Goal: Task Accomplishment & Management: Use online tool/utility

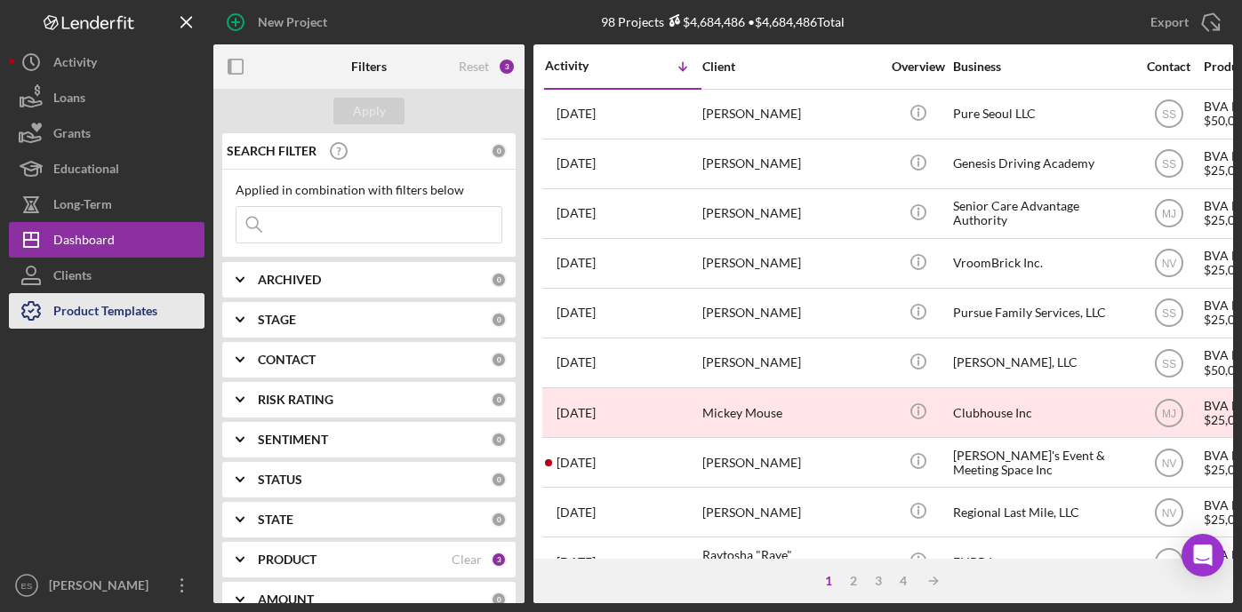
click at [78, 312] on div "Product Templates" at bounding box center [105, 313] width 104 height 40
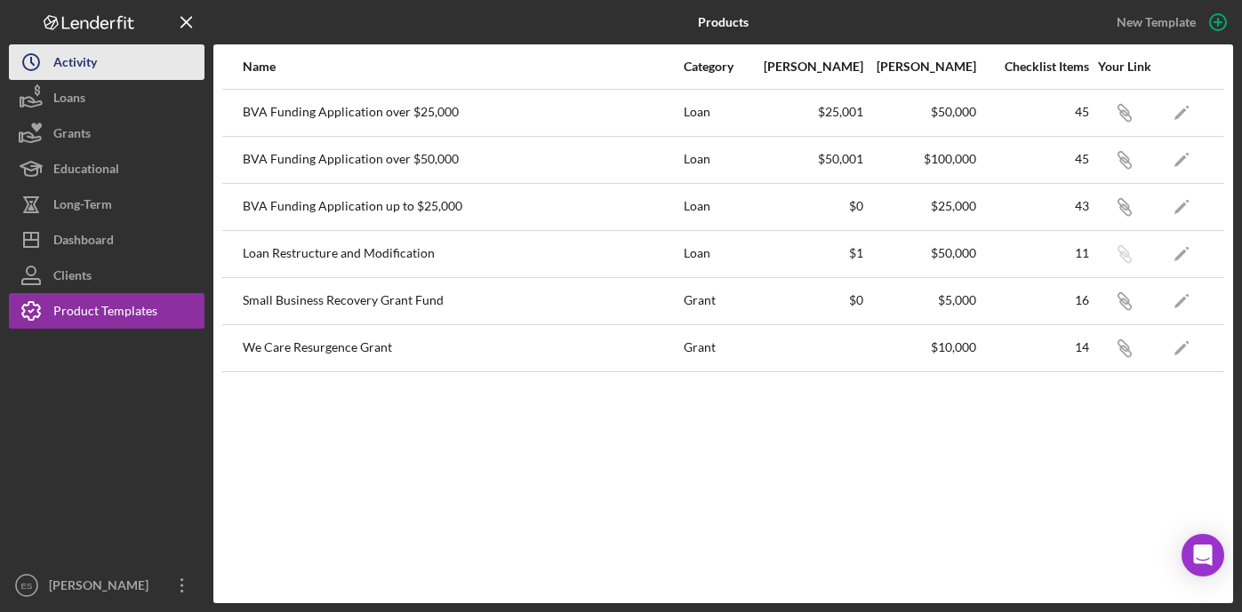
click at [68, 60] on div "Activity" at bounding box center [75, 64] width 44 height 40
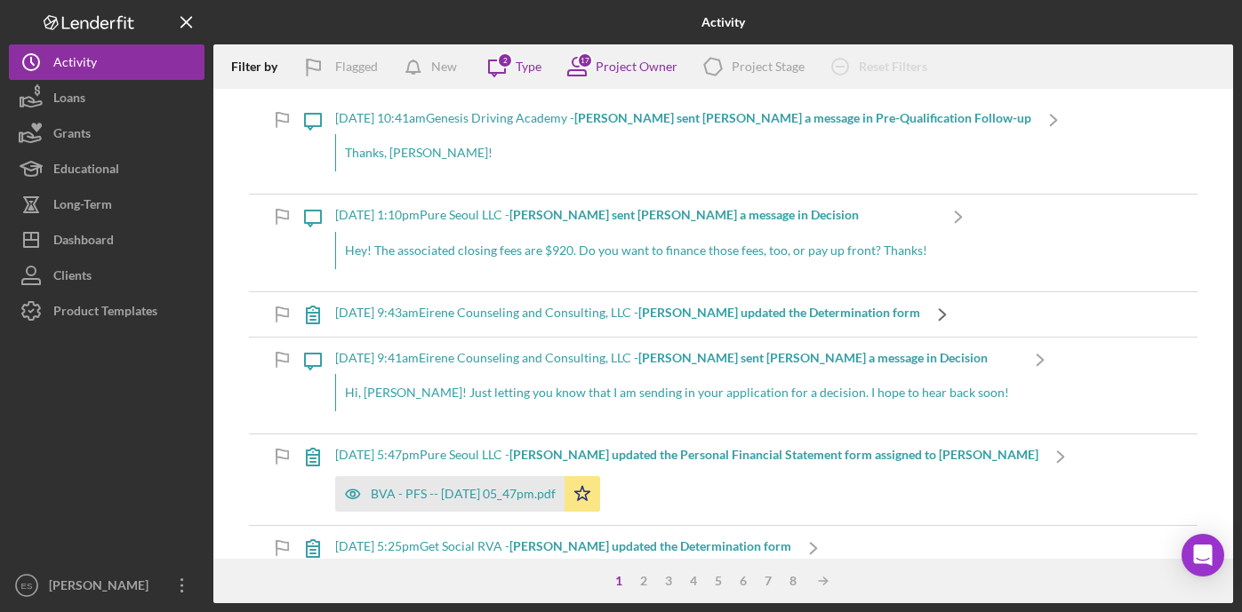
click at [940, 311] on polyline at bounding box center [943, 314] width 6 height 11
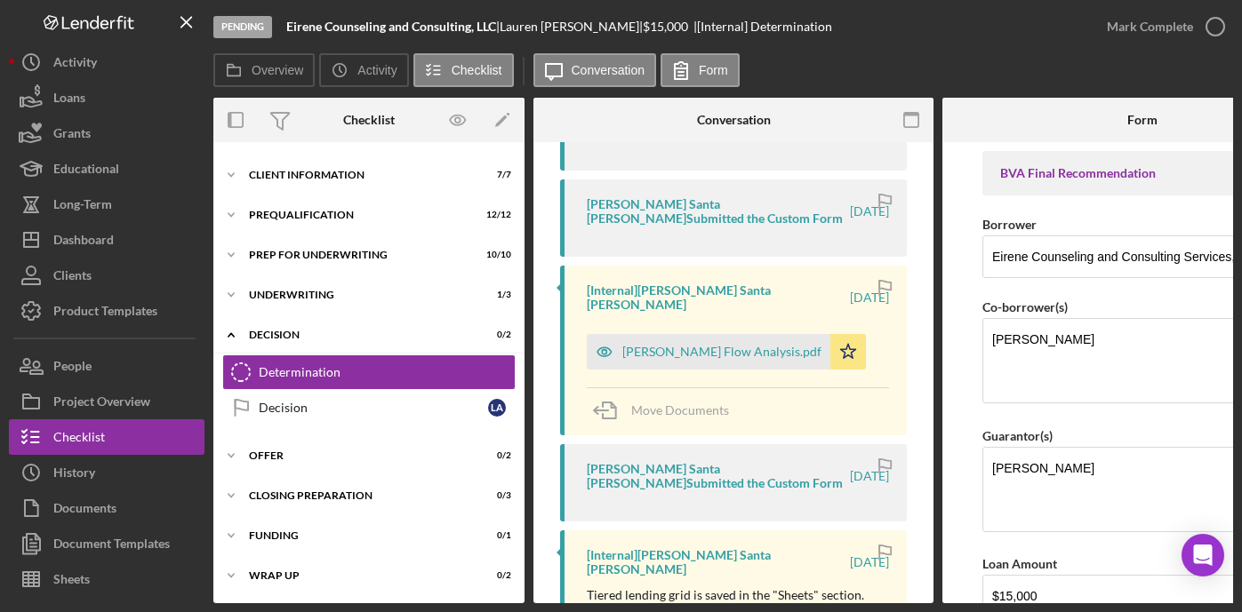
scroll to position [757, 0]
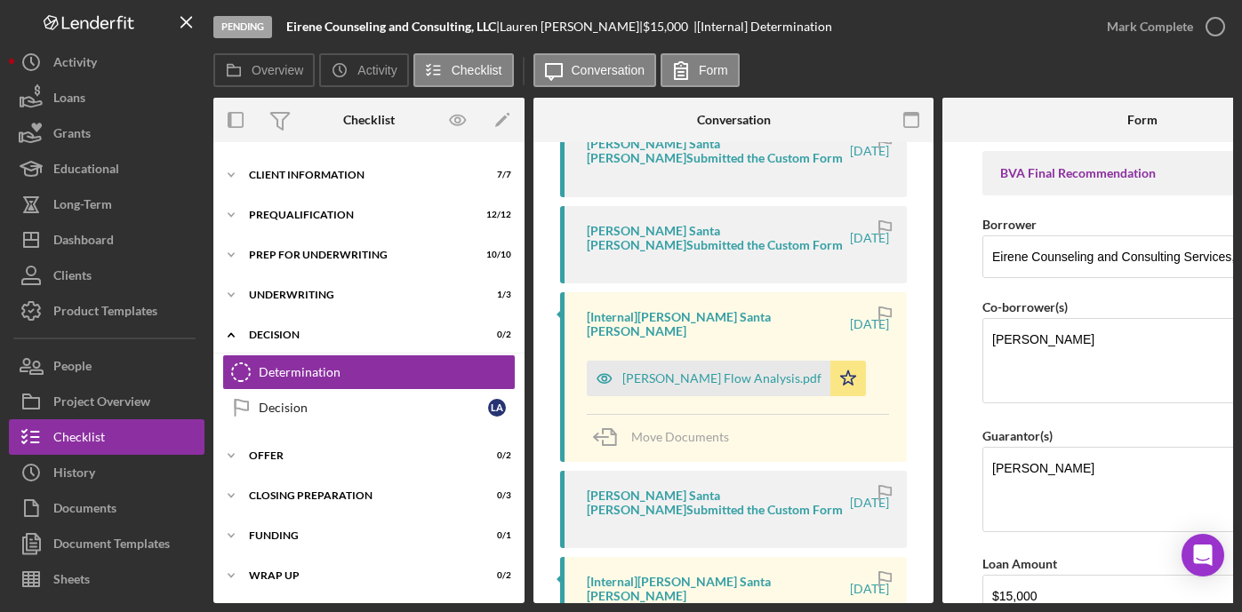
drag, startPoint x: 777, startPoint y: 604, endPoint x: 973, endPoint y: 600, distance: 196.5
click at [938, 603] on div "Pending Eirene Counseling and Consulting, LLC | Lauren Anderson | $15,000 $15,0…" at bounding box center [621, 306] width 1242 height 612
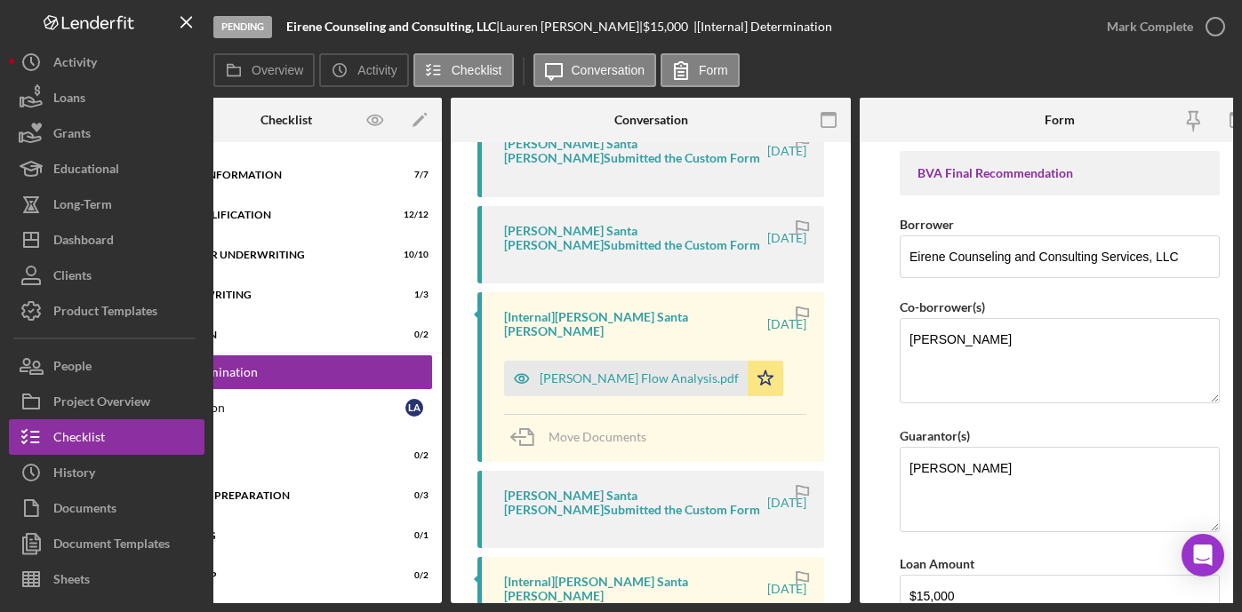
scroll to position [0, 109]
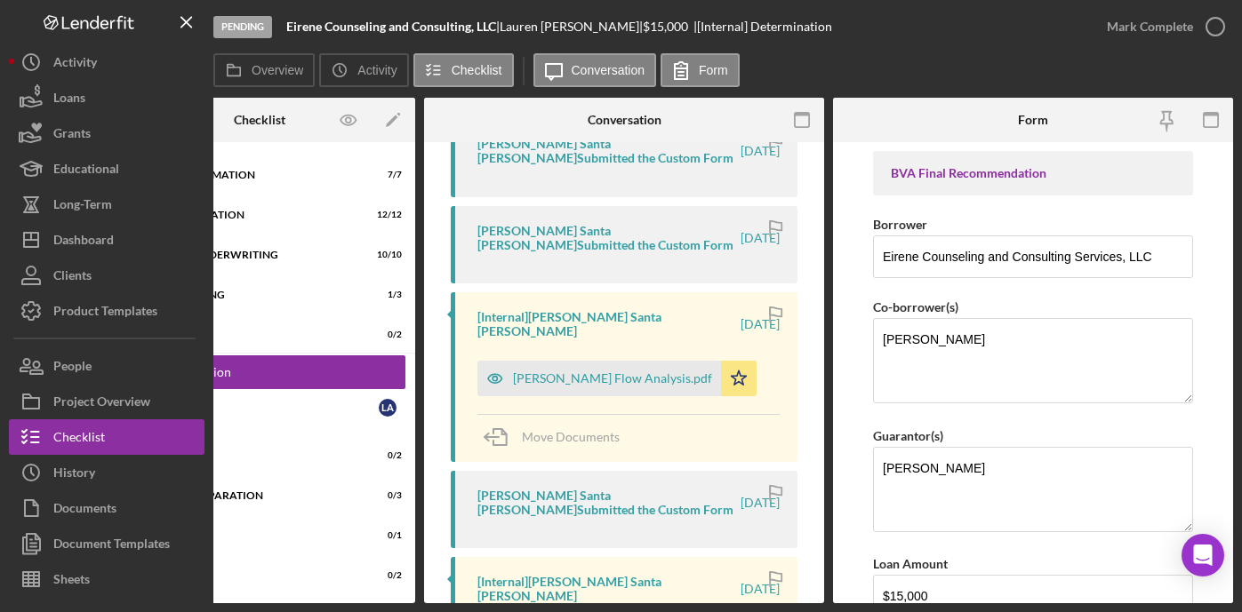
click at [1208, 379] on form "BVA Final Recommendation Borrower Eirene Counseling and Consulting Services, LL…" at bounding box center [1033, 372] width 400 height 461
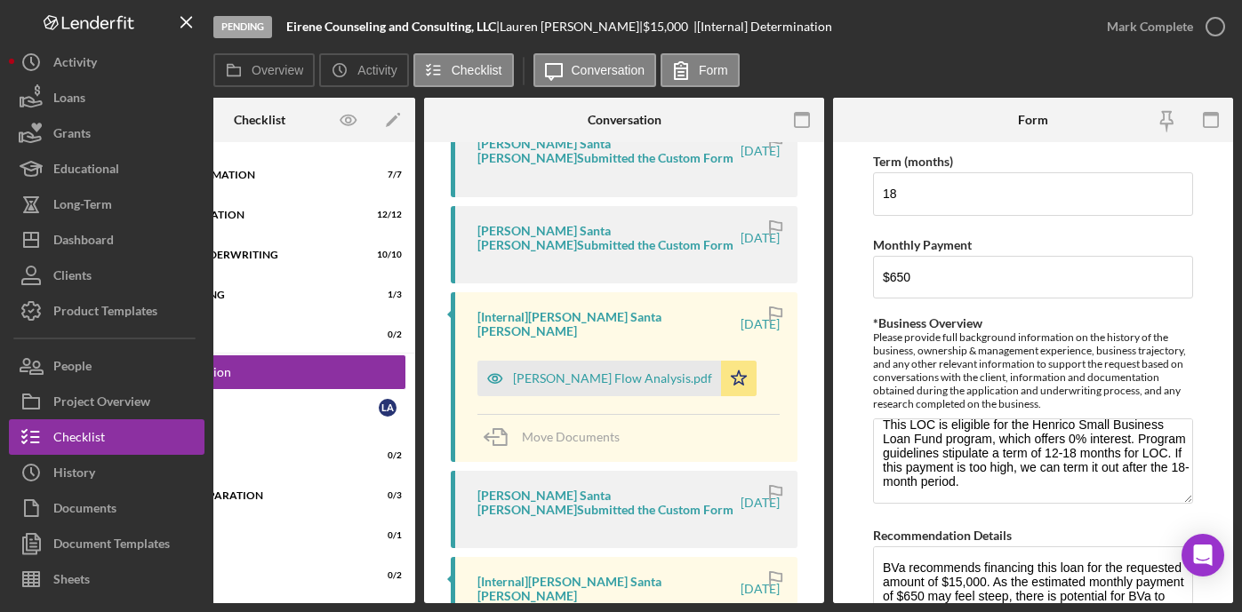
scroll to position [0, 0]
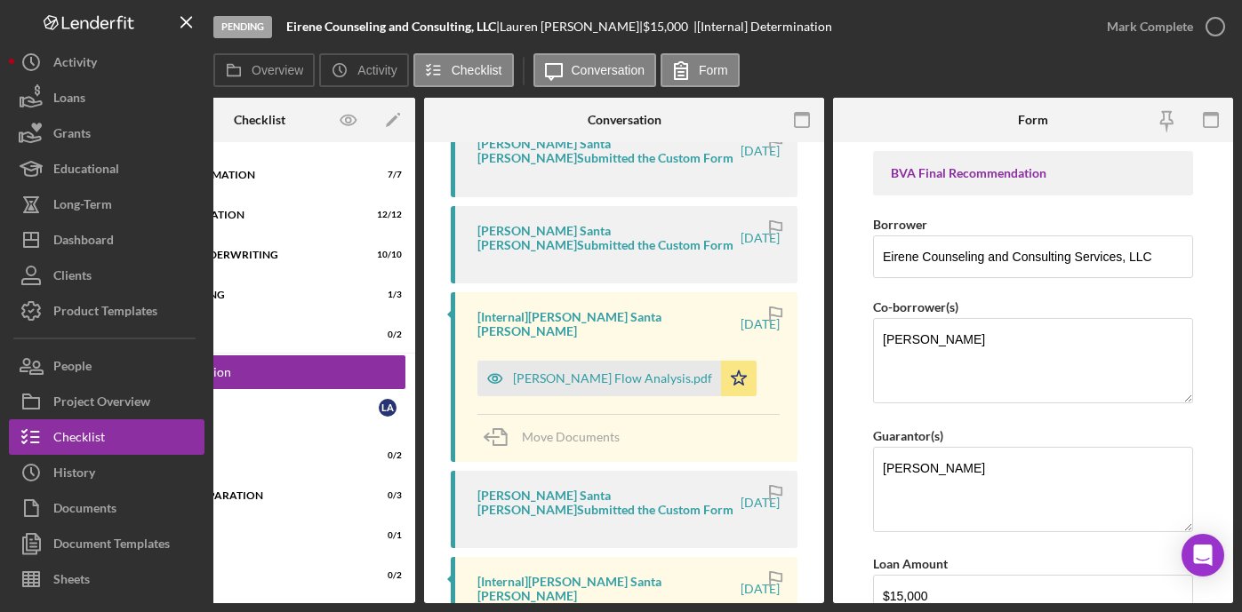
drag, startPoint x: 933, startPoint y: 603, endPoint x: 481, endPoint y: 582, distance: 452.0
click at [582, 585] on div "Overview Internal Workflow Stage Pending Icon/Dropdown Arrow Archive (can unarc…" at bounding box center [723, 351] width 1020 height 506
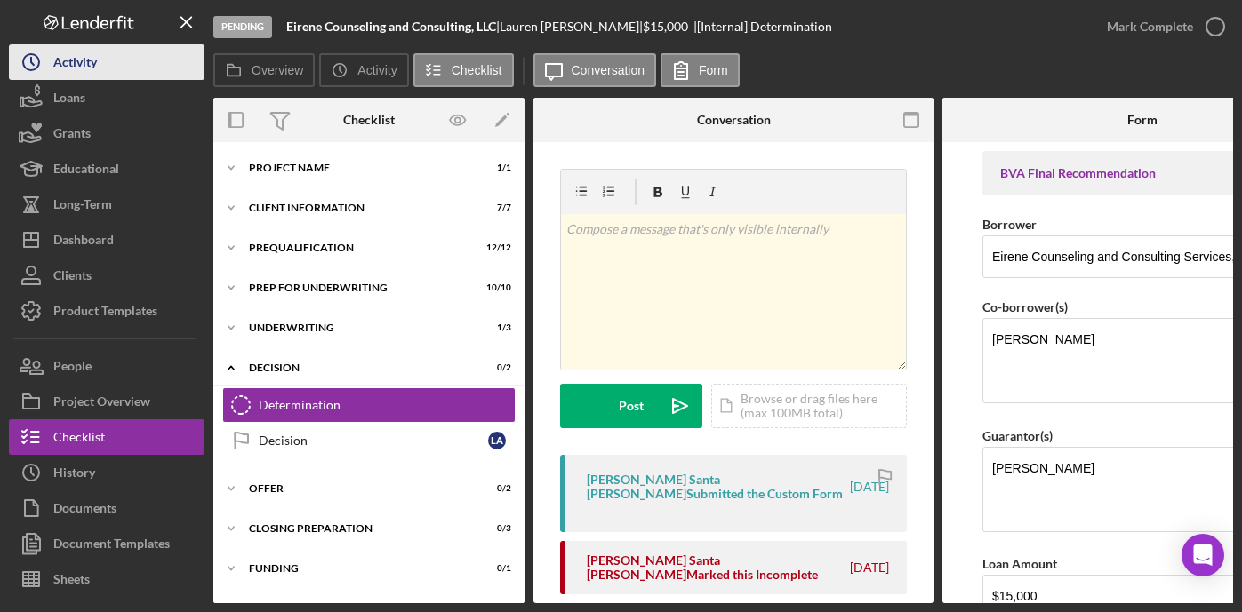
click at [140, 68] on button "Icon/History Activity" at bounding box center [107, 62] width 196 height 36
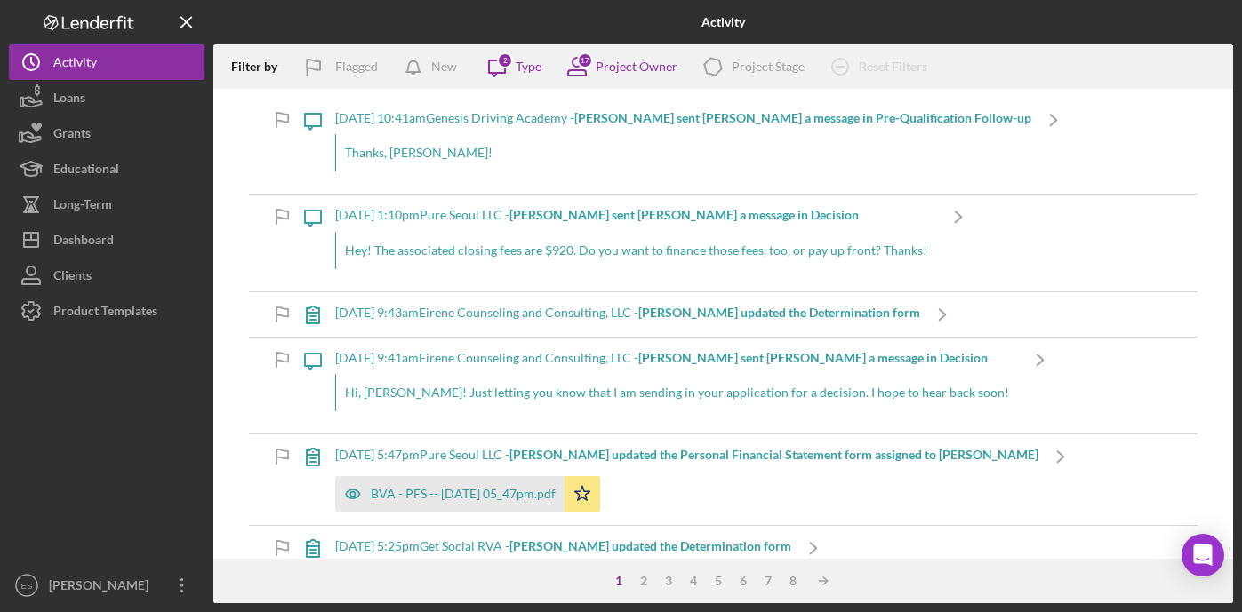
click at [524, 364] on div "9/10/2025 at 9:41am Eirene Counseling and Consulting, LLC - Sara S. sent Lauren…" at bounding box center [676, 358] width 683 height 14
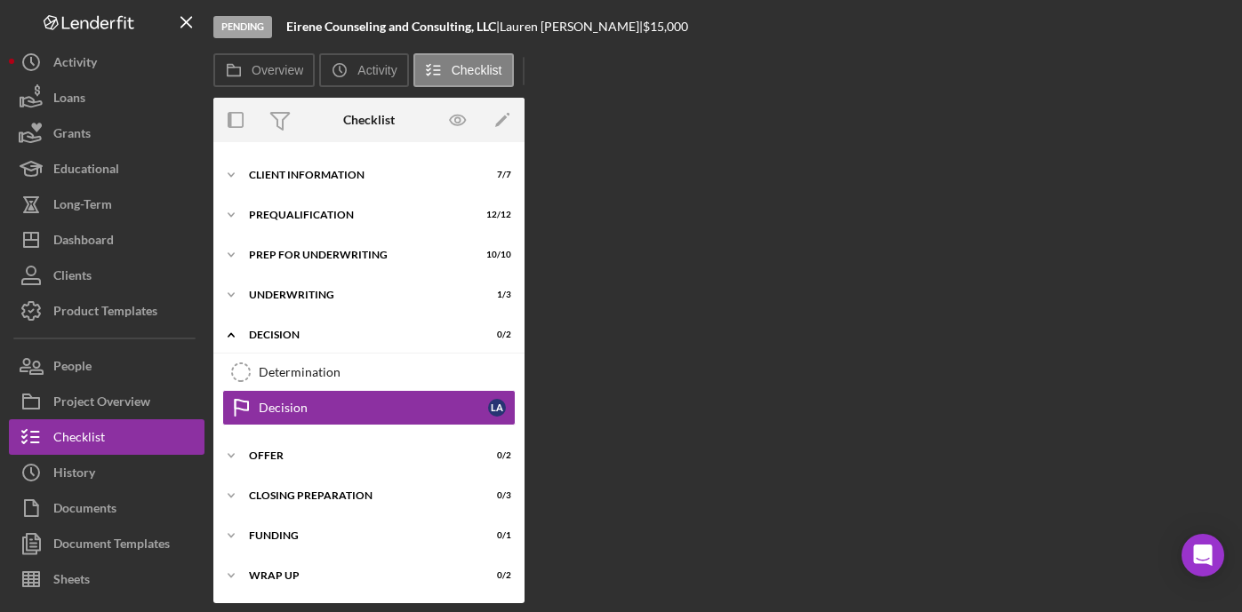
scroll to position [33, 0]
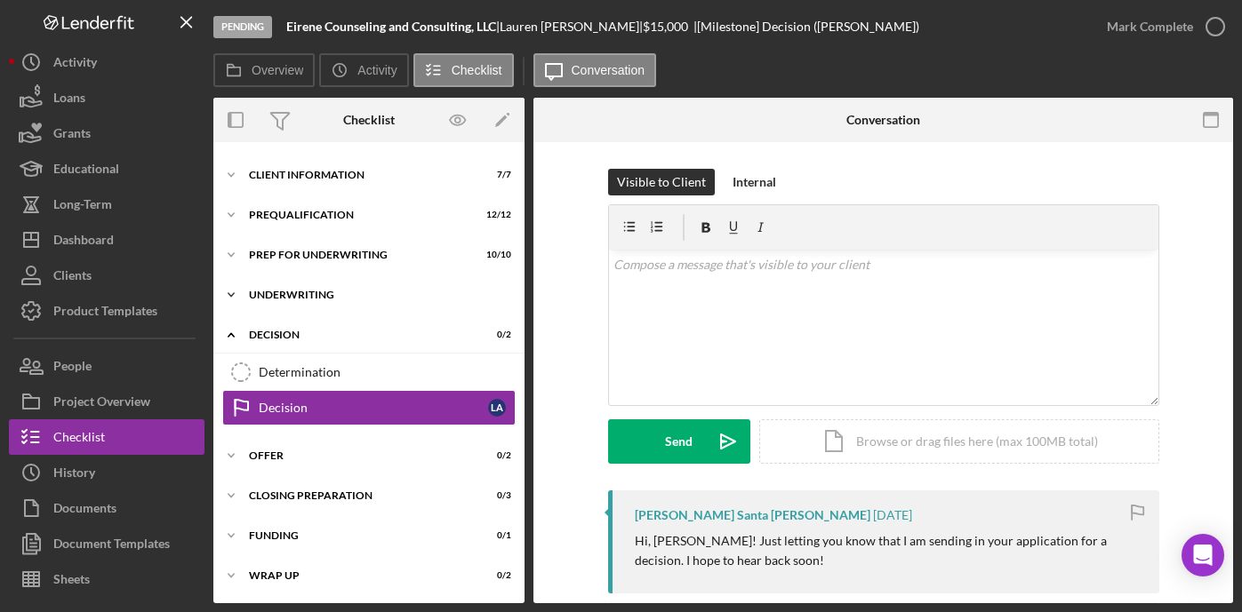
click at [384, 301] on div "Icon/Expander Underwriting 1 / 3" at bounding box center [368, 295] width 311 height 36
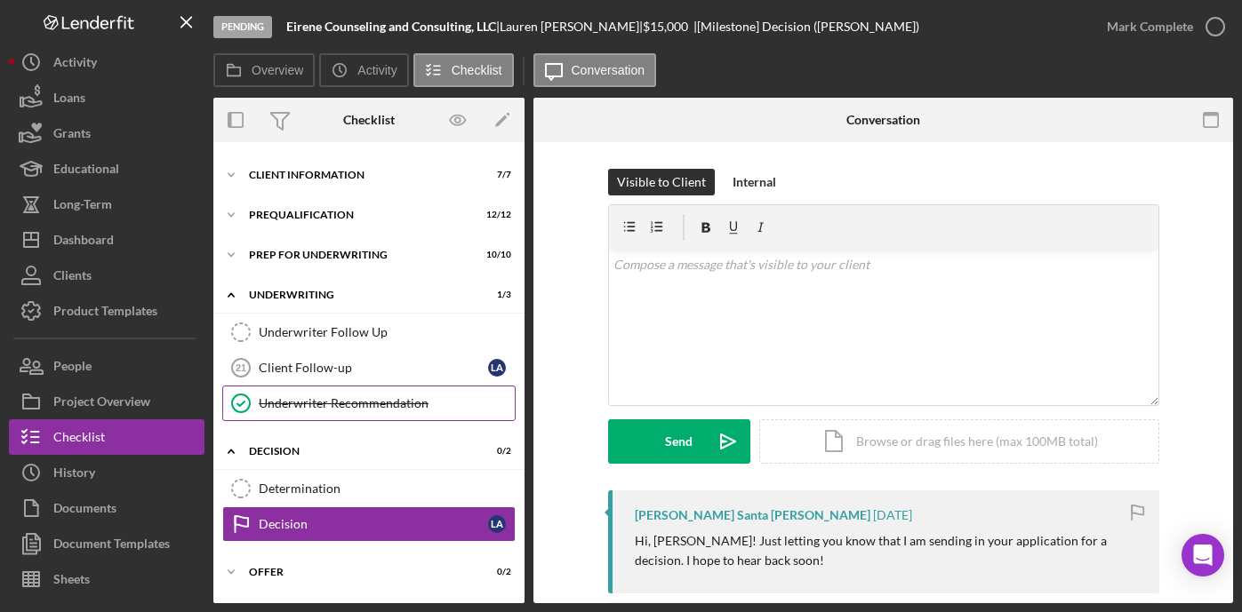
click at [367, 398] on div "Underwriter Recommendation" at bounding box center [387, 403] width 256 height 14
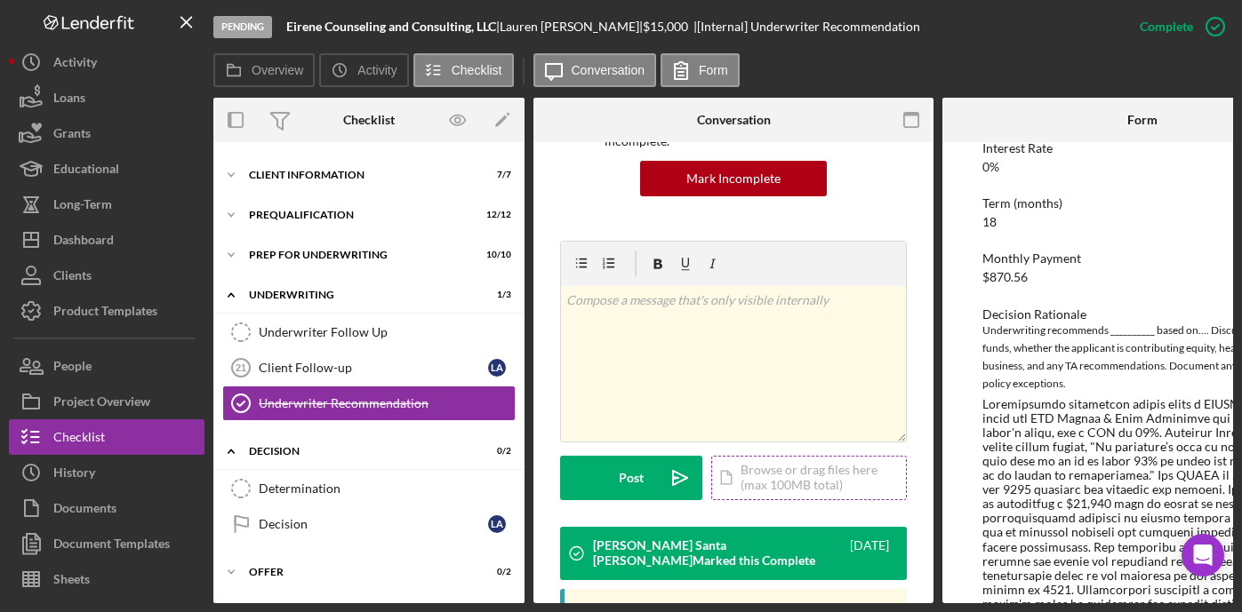
scroll to position [261, 0]
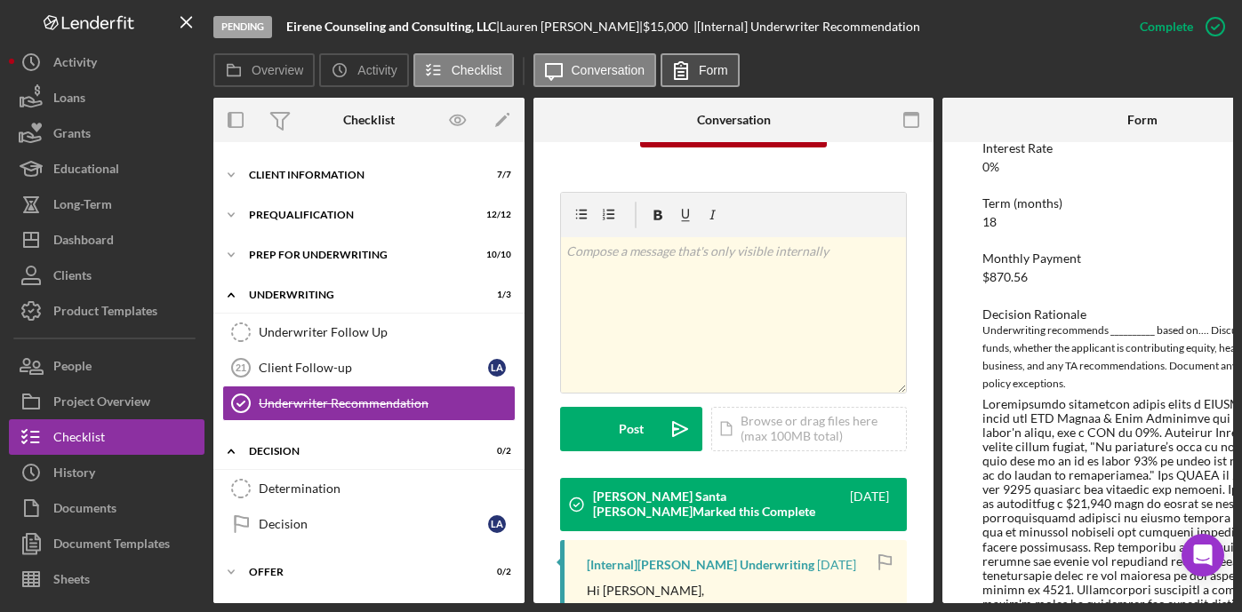
click at [717, 72] on label "Form" at bounding box center [713, 70] width 29 height 14
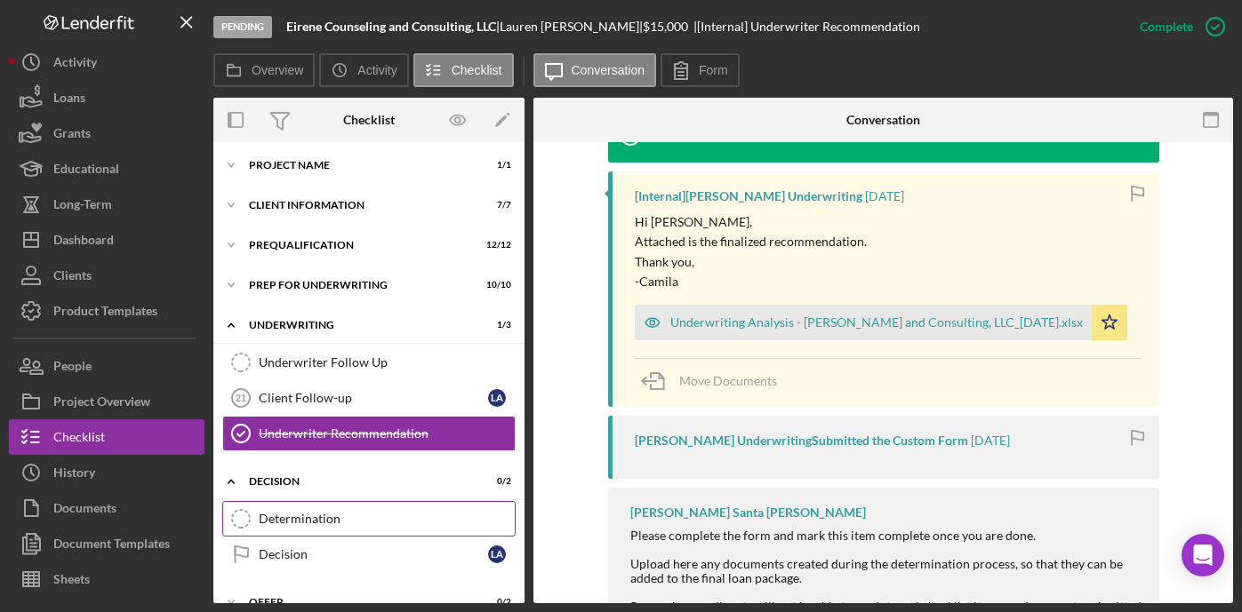
scroll to position [4, 0]
click at [311, 511] on div "Determination" at bounding box center [387, 518] width 256 height 14
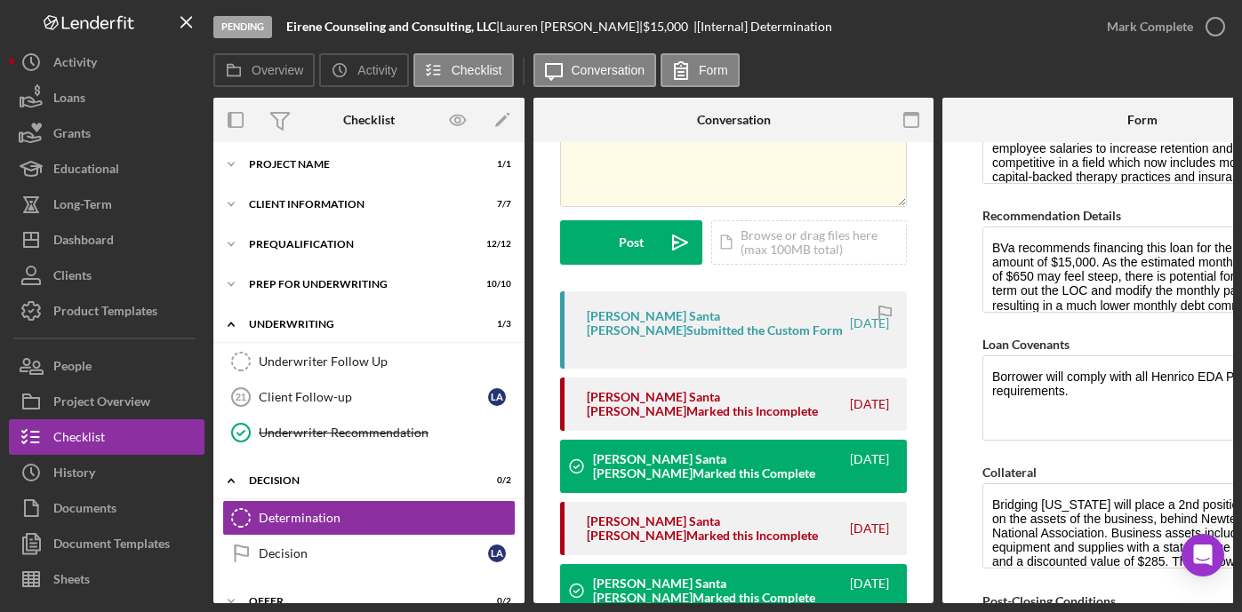
scroll to position [193, 0]
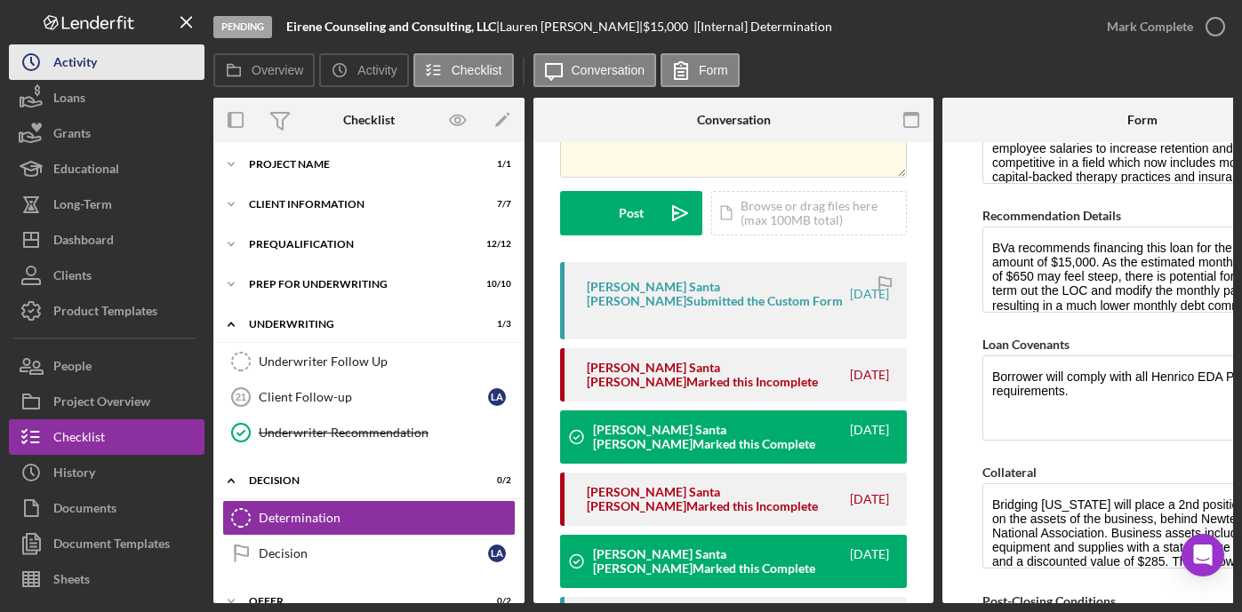
click at [21, 47] on icon "Icon/History" at bounding box center [31, 62] width 44 height 44
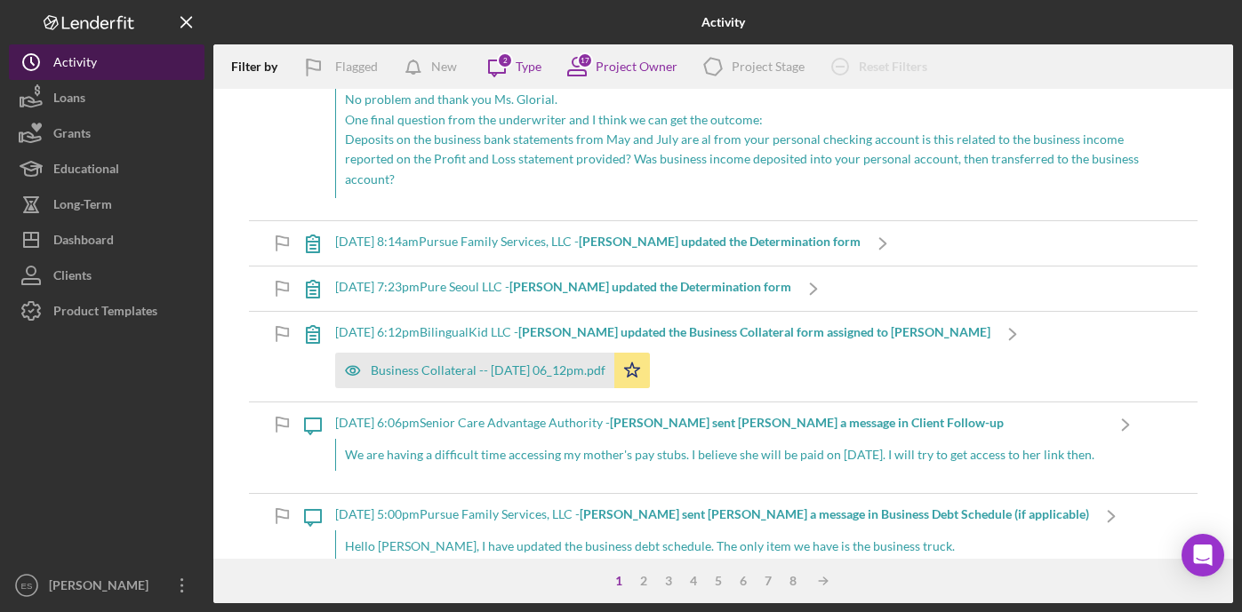
scroll to position [4261, 0]
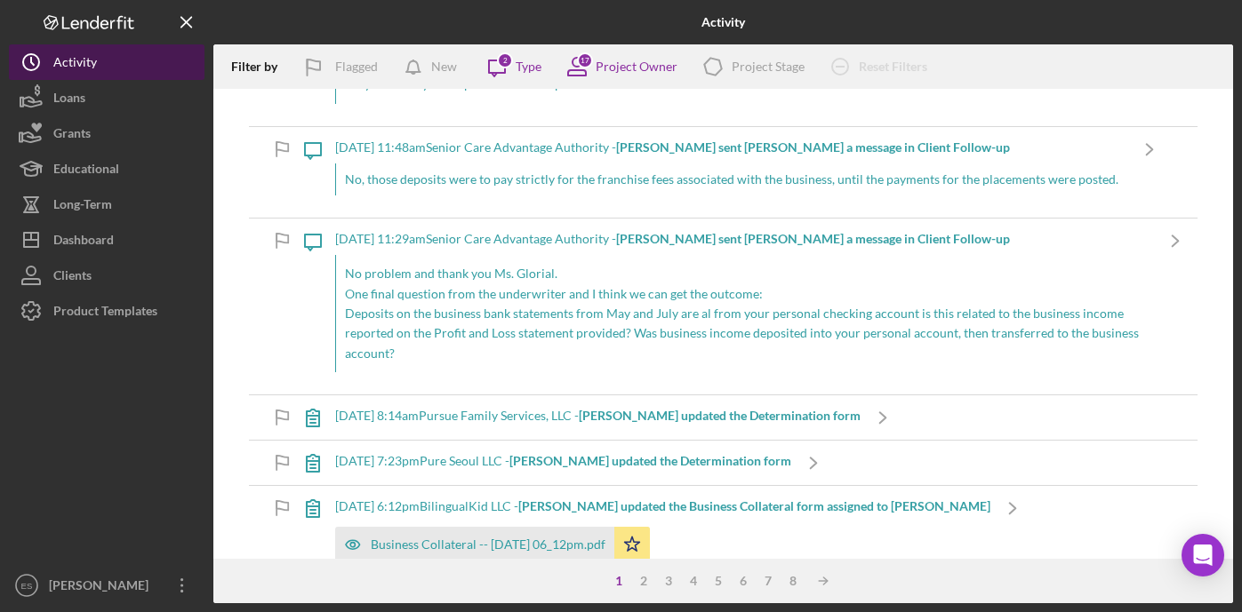
click at [67, 62] on div "Activity" at bounding box center [75, 64] width 44 height 40
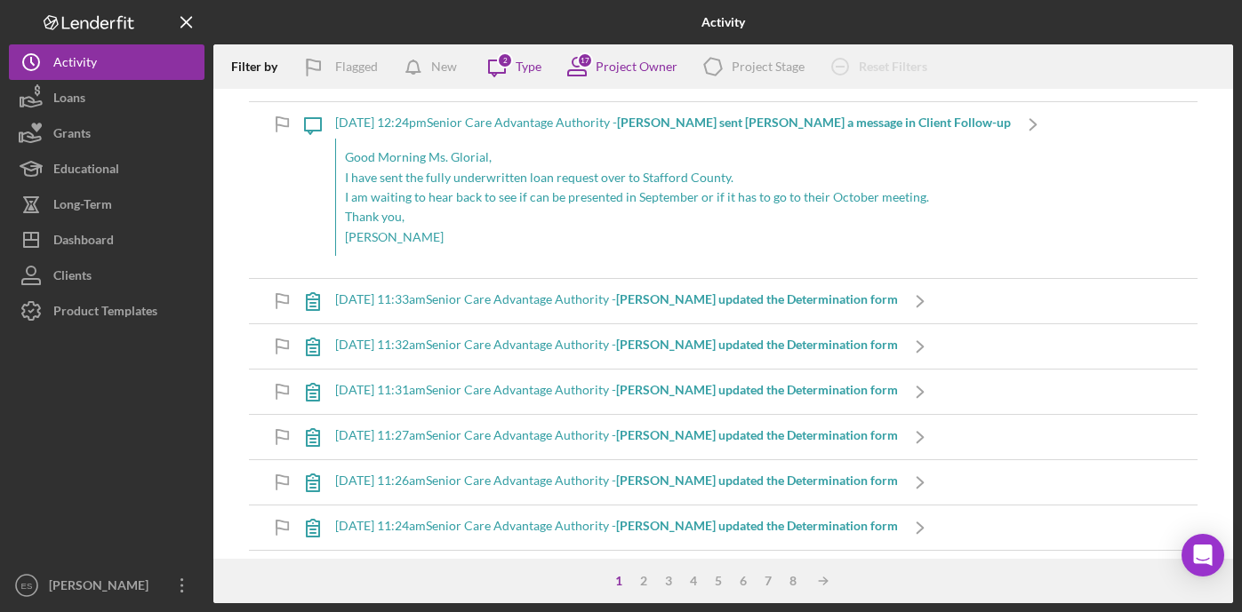
scroll to position [1524, 0]
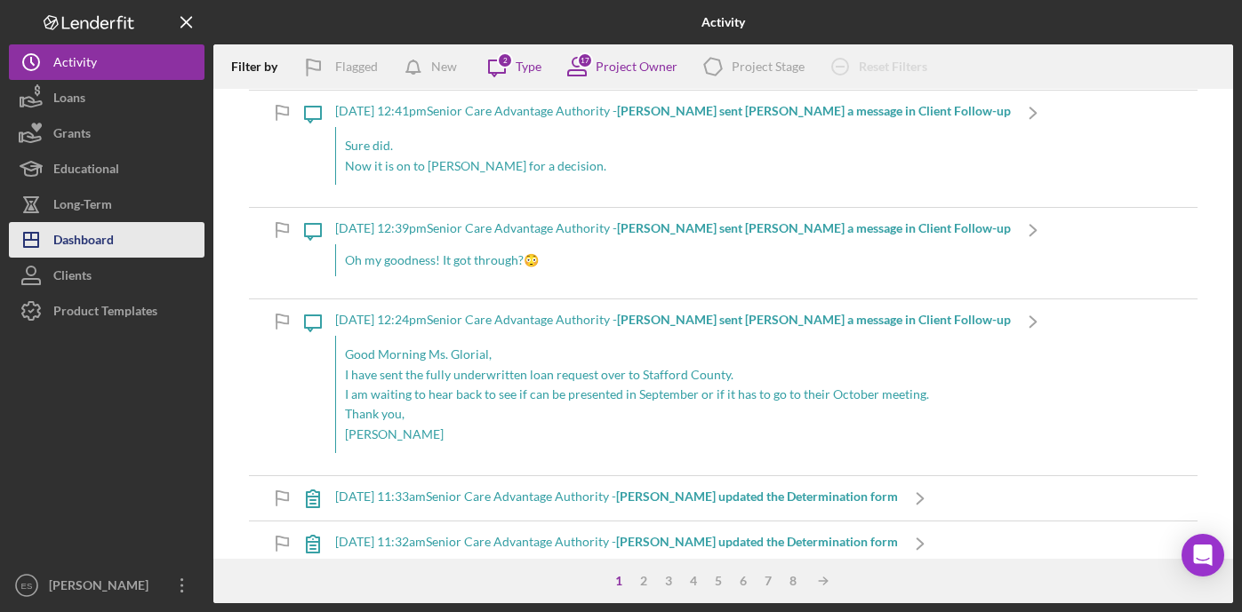
click at [98, 235] on div "Dashboard" at bounding box center [83, 242] width 60 height 40
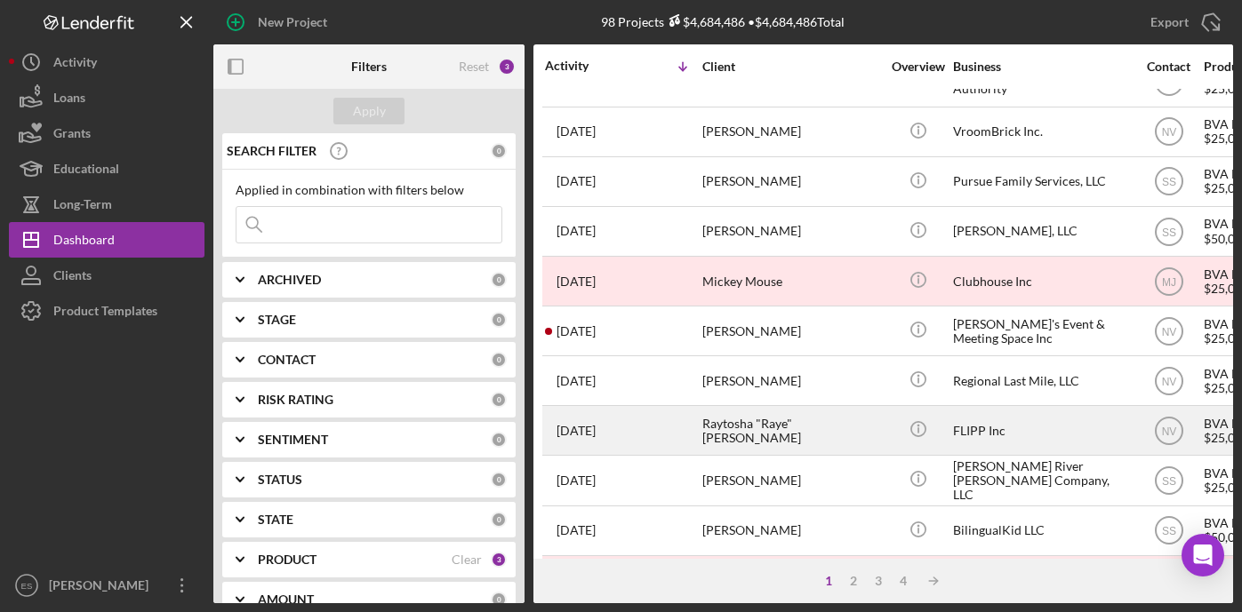
scroll to position [172, 0]
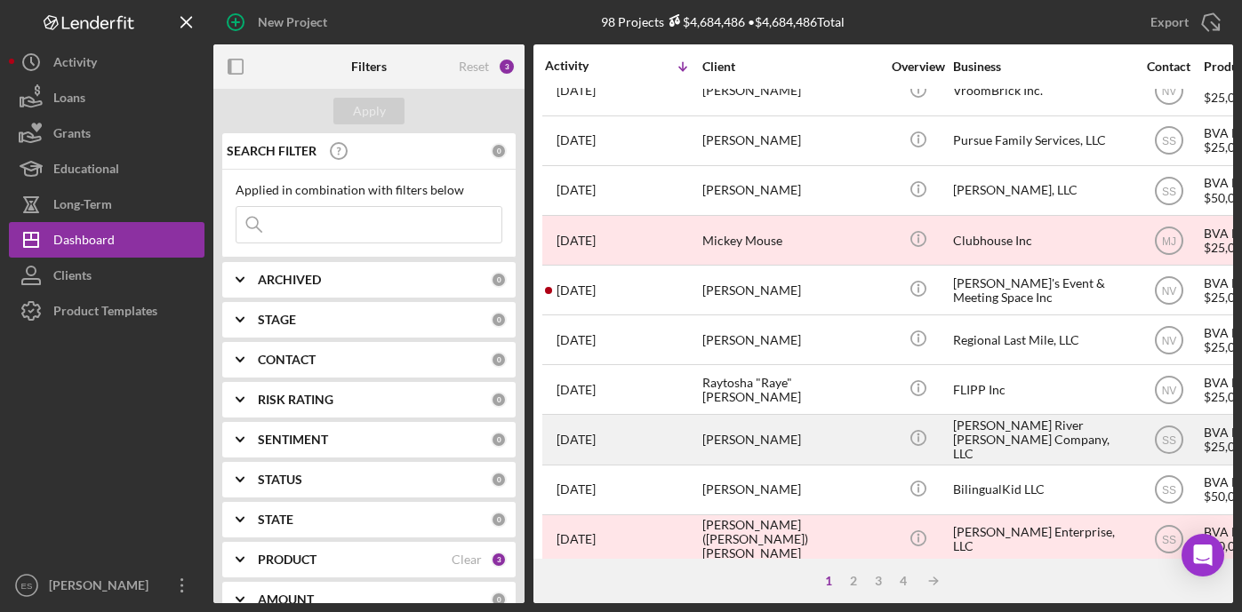
click at [990, 423] on div "James River Batteau Company, LLC" at bounding box center [1042, 439] width 178 height 47
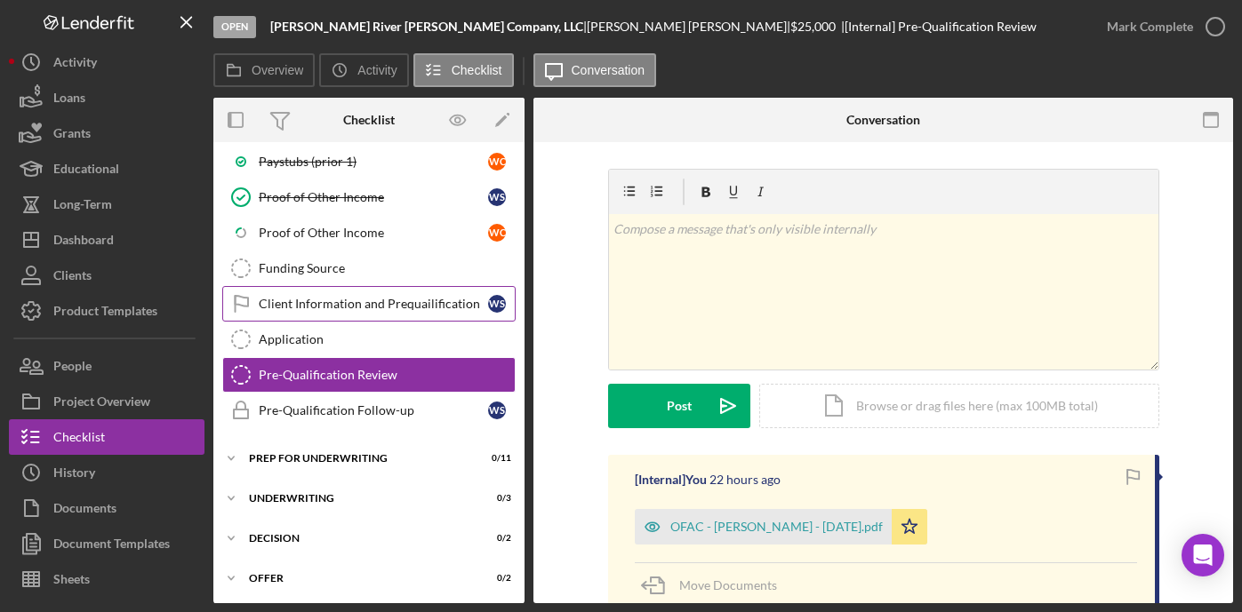
scroll to position [448, 0]
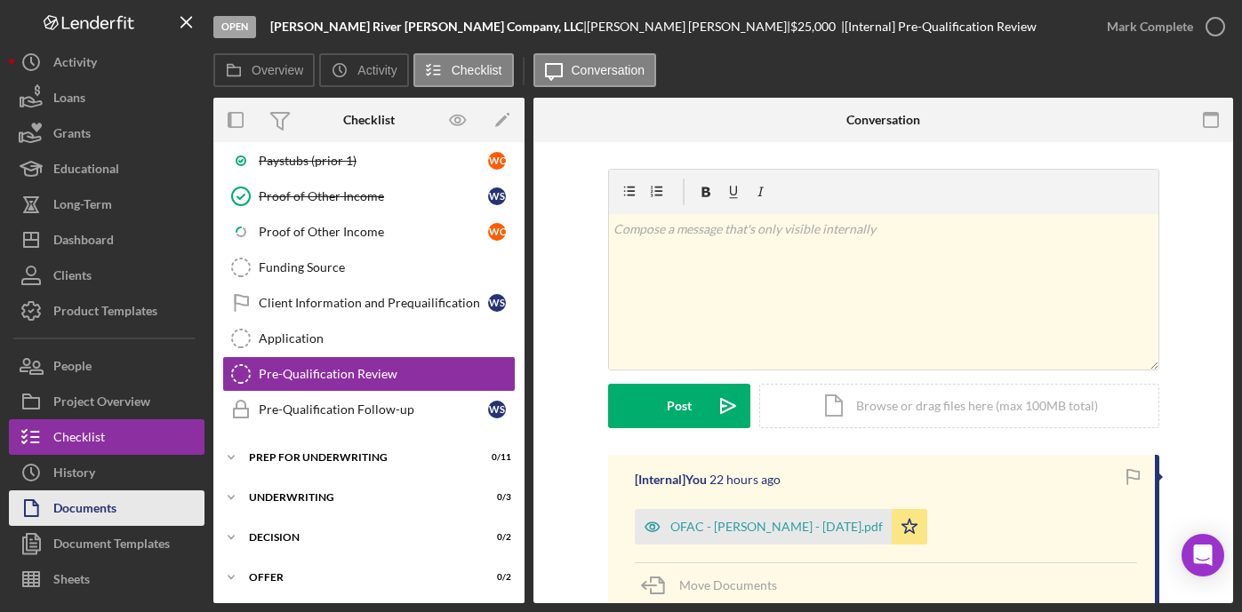
click at [78, 506] on div "Documents" at bounding box center [84, 511] width 63 height 40
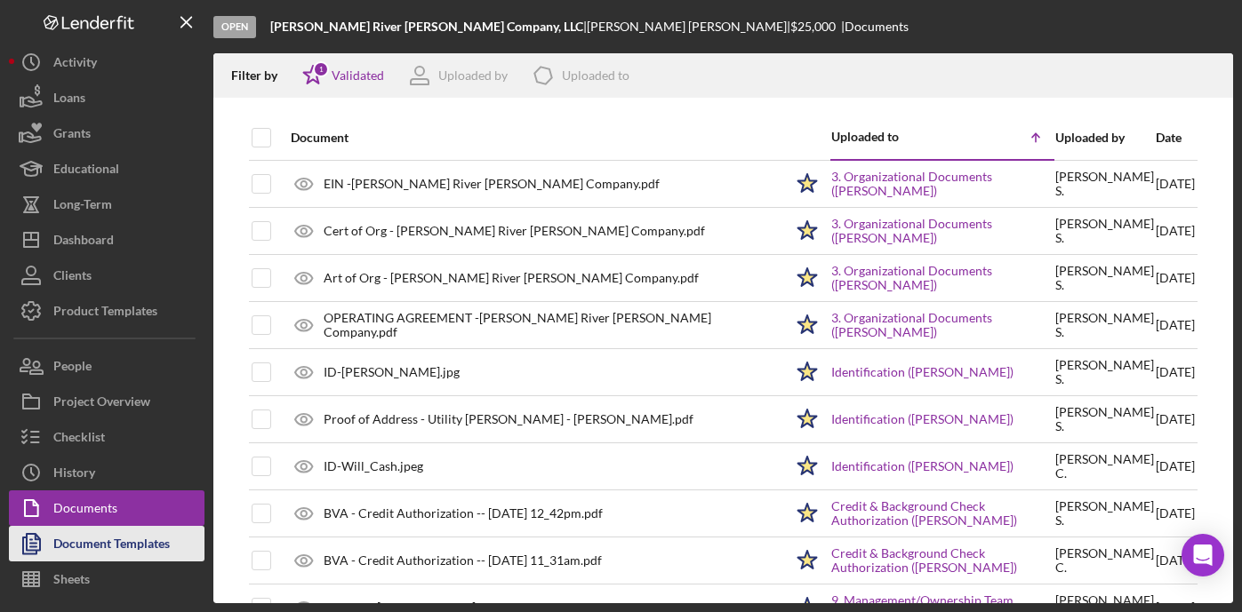
click at [77, 545] on div "Document Templates" at bounding box center [111, 546] width 116 height 40
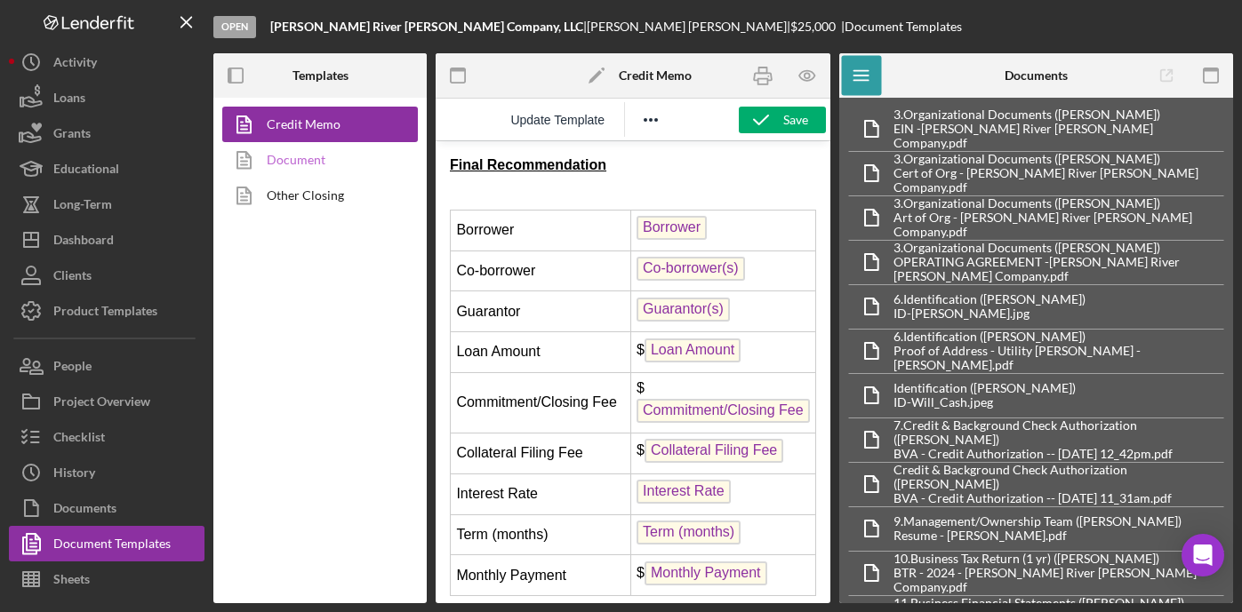
click at [302, 158] on link "Document" at bounding box center [315, 160] width 187 height 36
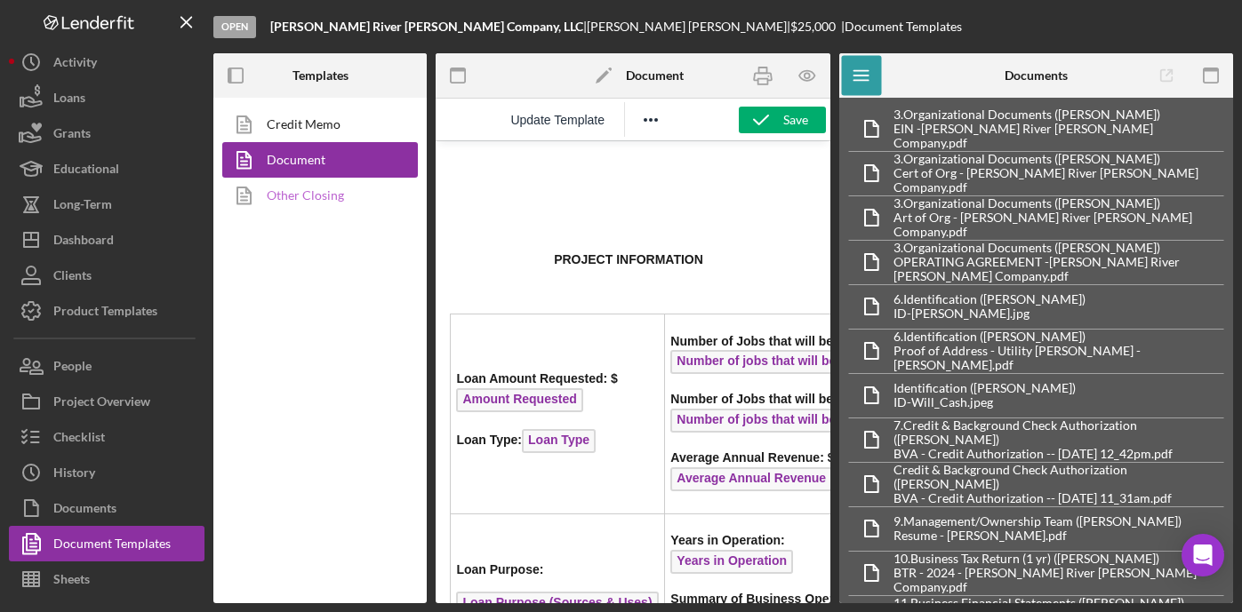
click at [302, 197] on link "Other Closing" at bounding box center [315, 196] width 187 height 36
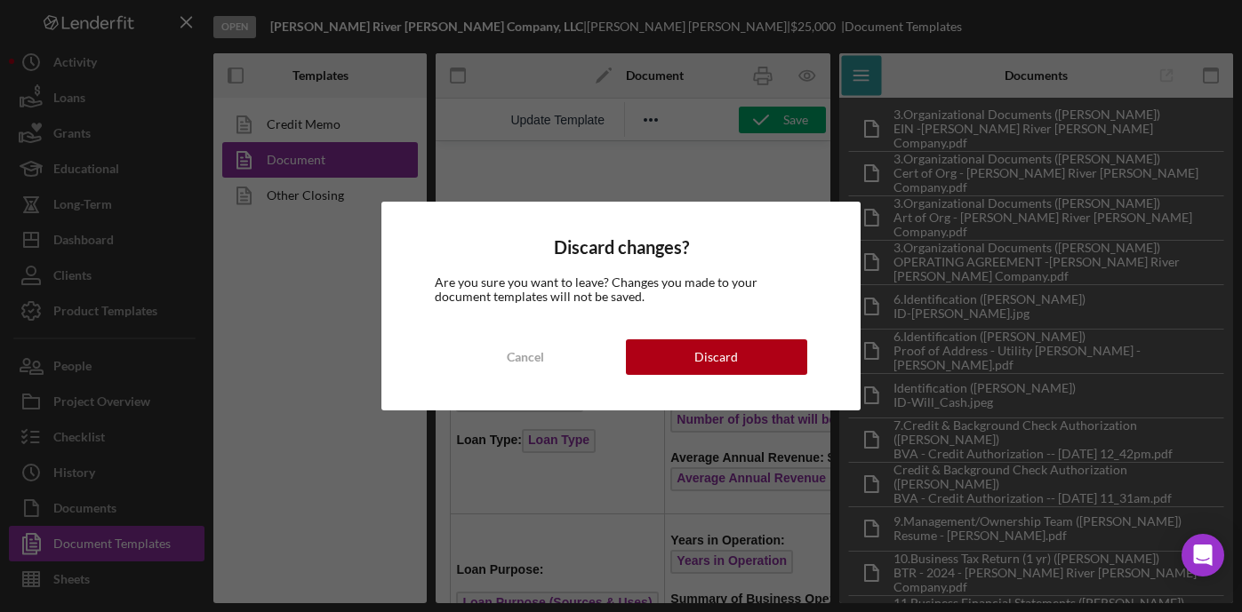
click at [288, 134] on div "Discard changes? Are you sure you want to leave? Changes you made to your docum…" at bounding box center [621, 306] width 1242 height 612
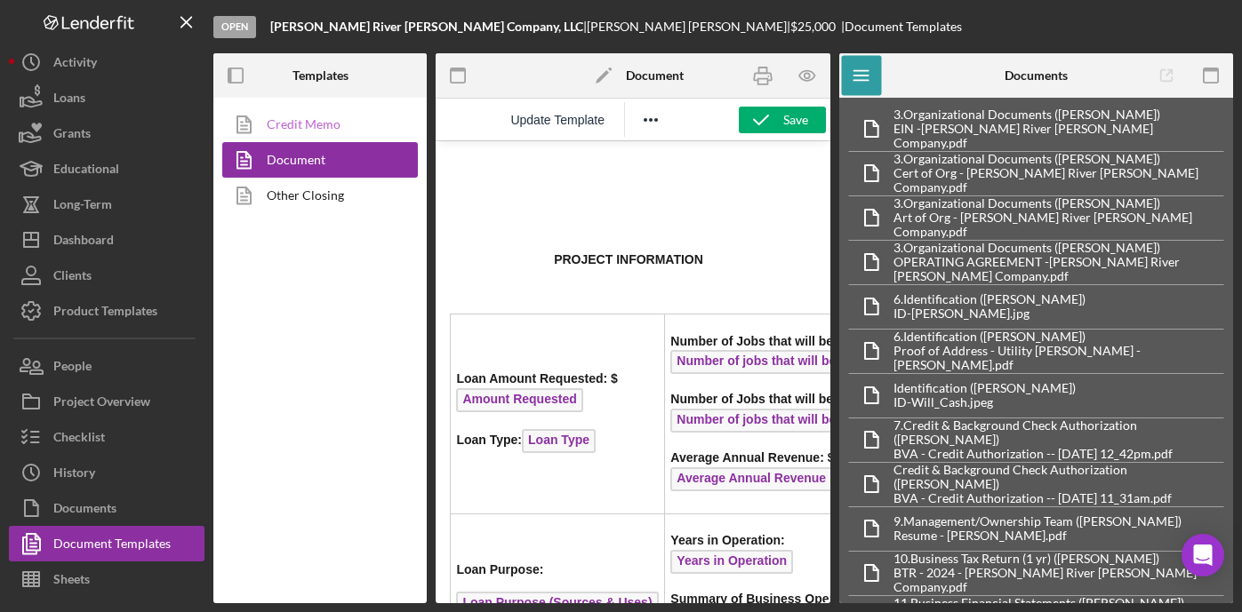
click at [289, 130] on link "Credit Memo" at bounding box center [315, 125] width 187 height 36
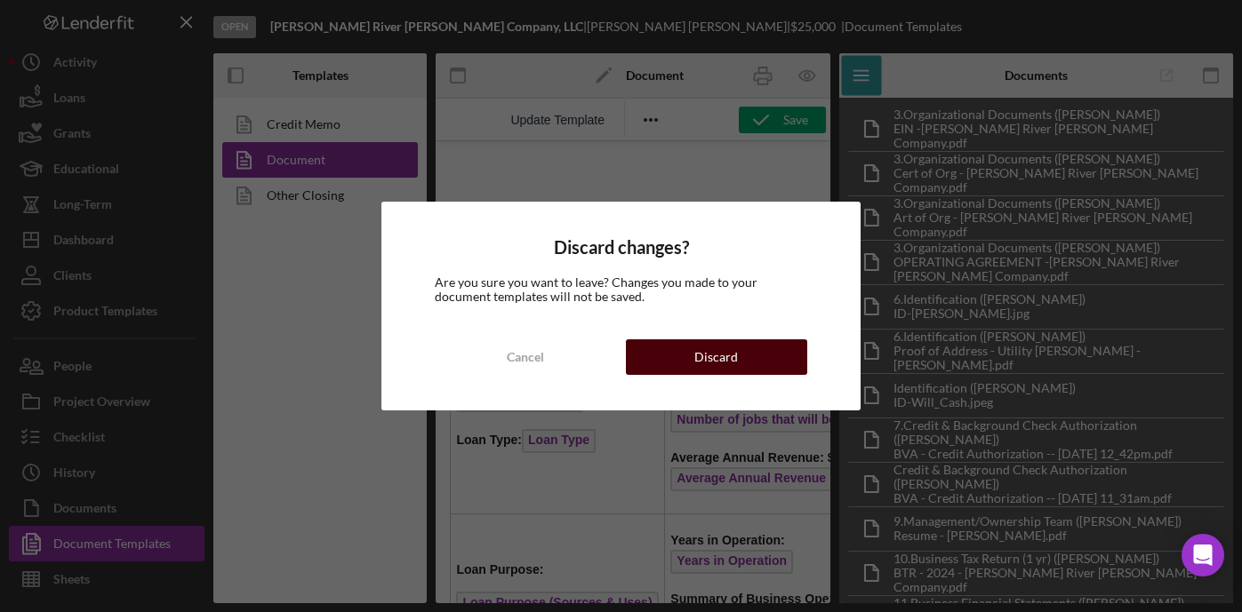
click at [645, 355] on button "Discard" at bounding box center [717, 358] width 182 height 36
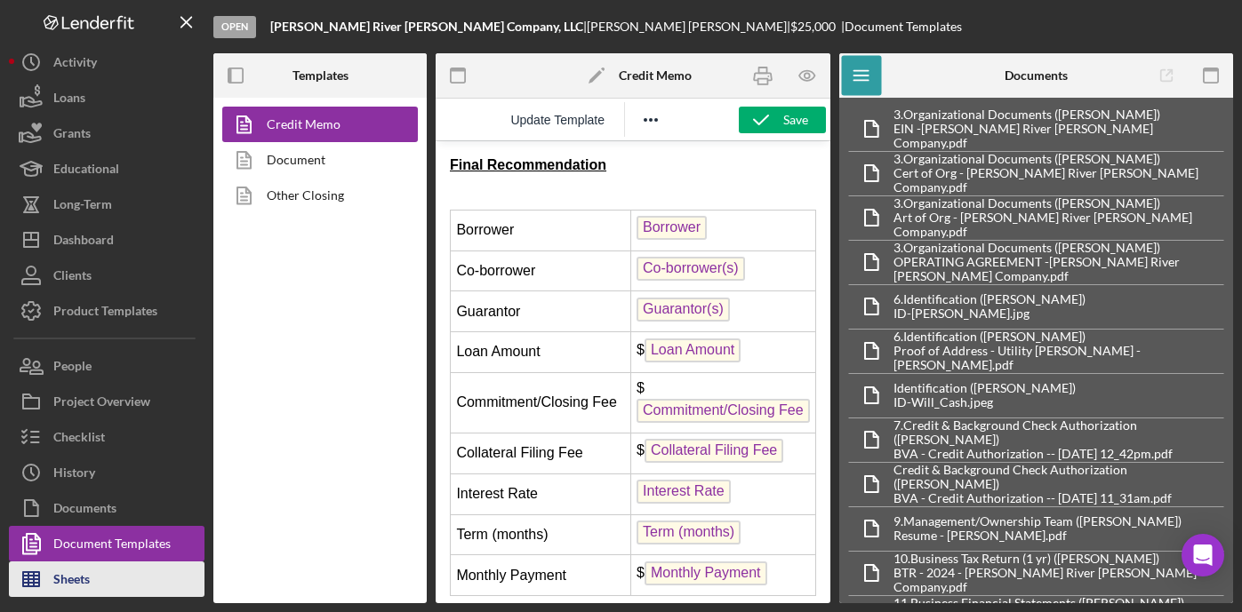
click at [74, 573] on div "Sheets" at bounding box center [71, 582] width 36 height 40
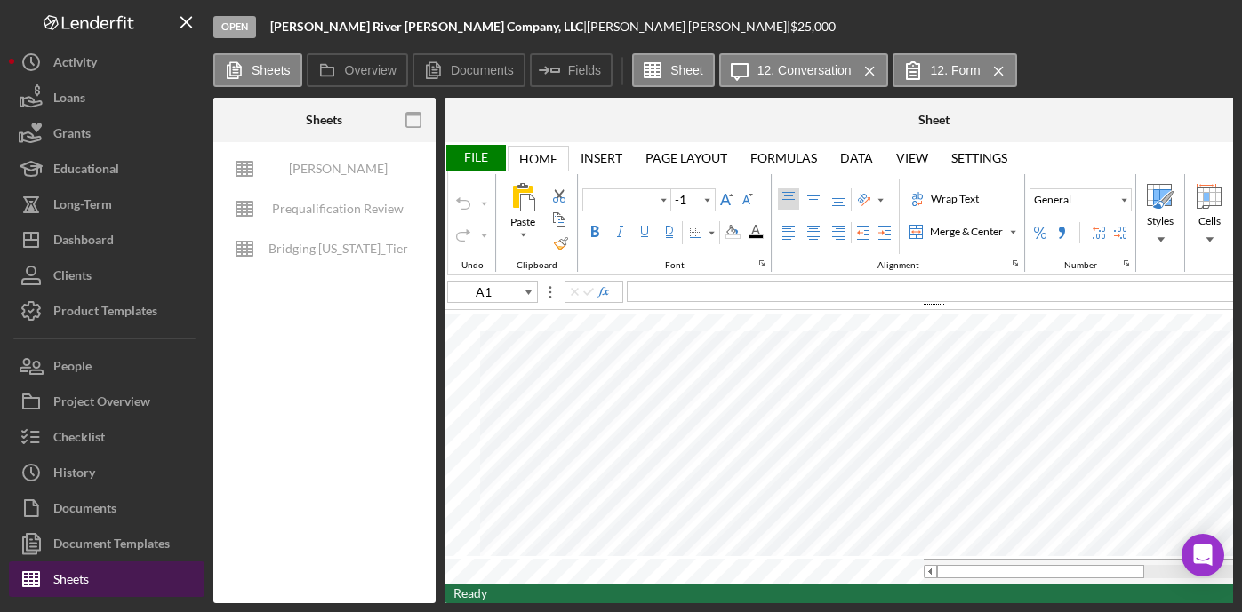
type input "Calibri"
type input "11"
type input "Helvetica Neue"
type input "D8"
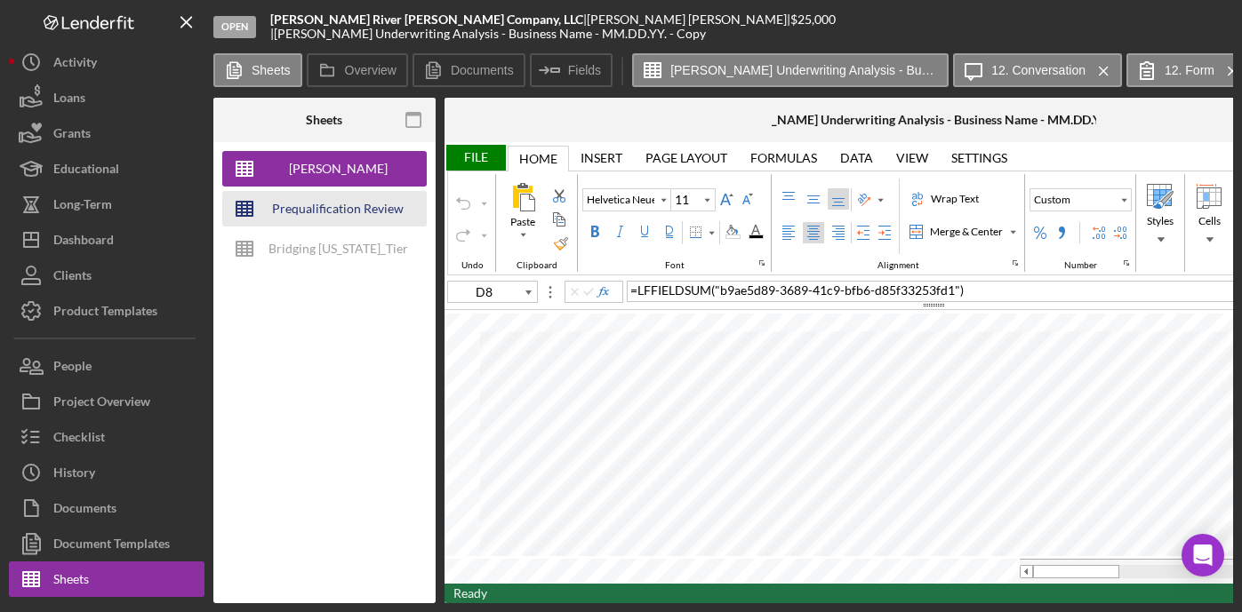
click at [385, 218] on div "Prequalification Review (TEMPLATE) – Entity Name – Date Completed (1)" at bounding box center [338, 209] width 142 height 36
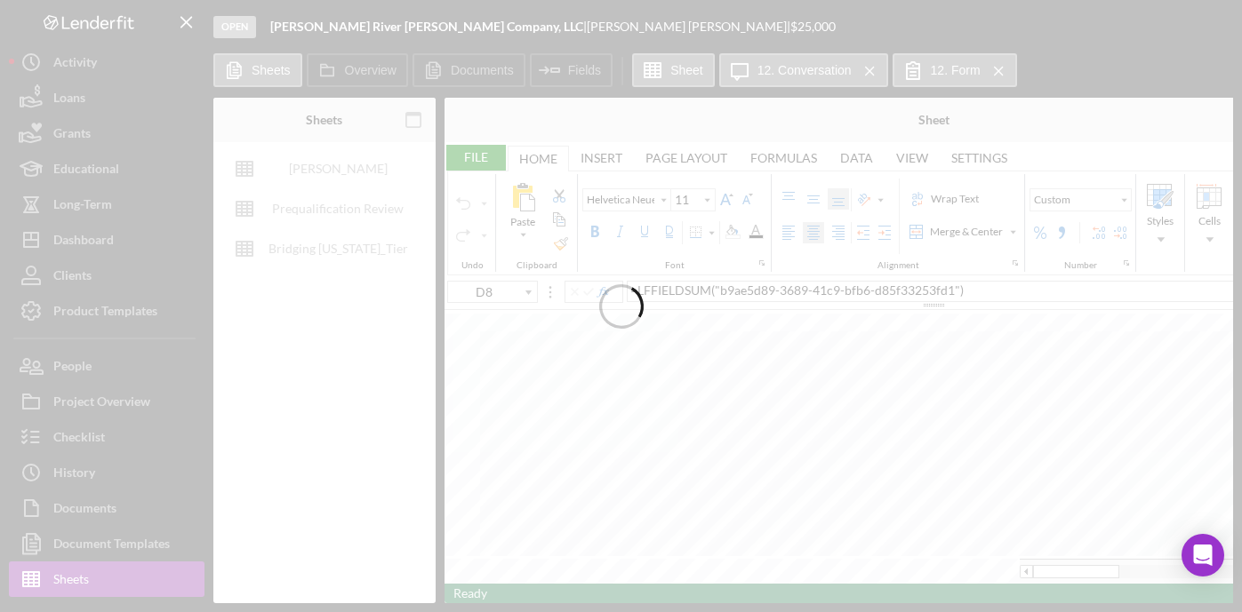
type input "Proxima Nova"
type input "B5"
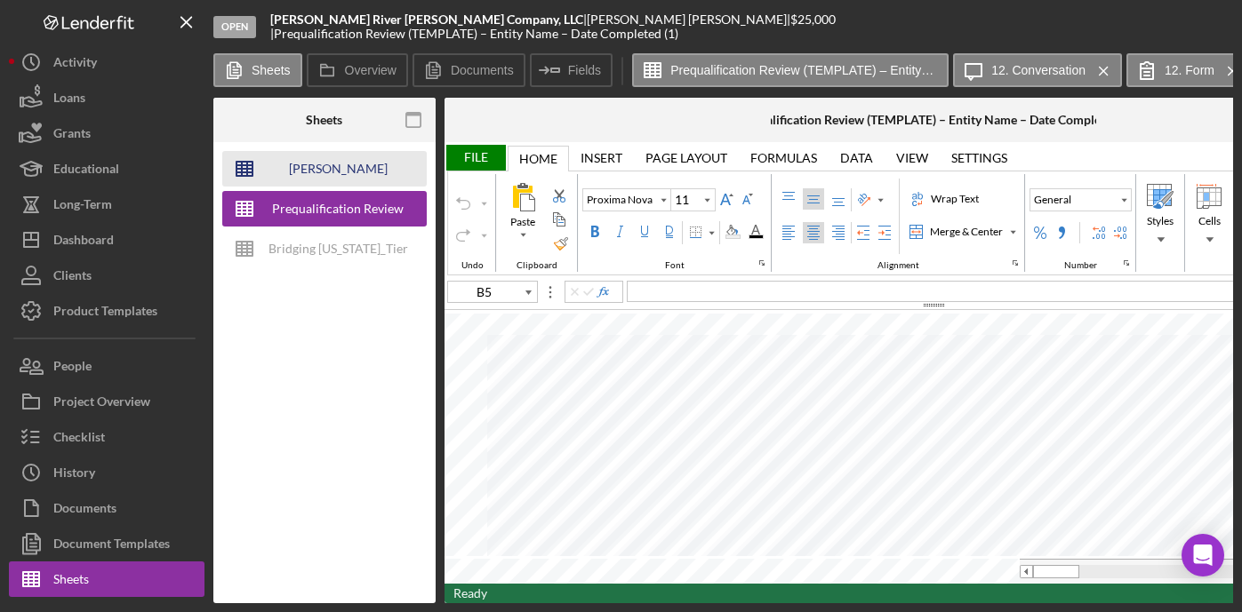
click at [353, 166] on div "Olea Underwriting Analysis - Business Name - MM.DD.YY. - Copy" at bounding box center [338, 169] width 142 height 36
type input "Helvetica Neue"
type input "D8"
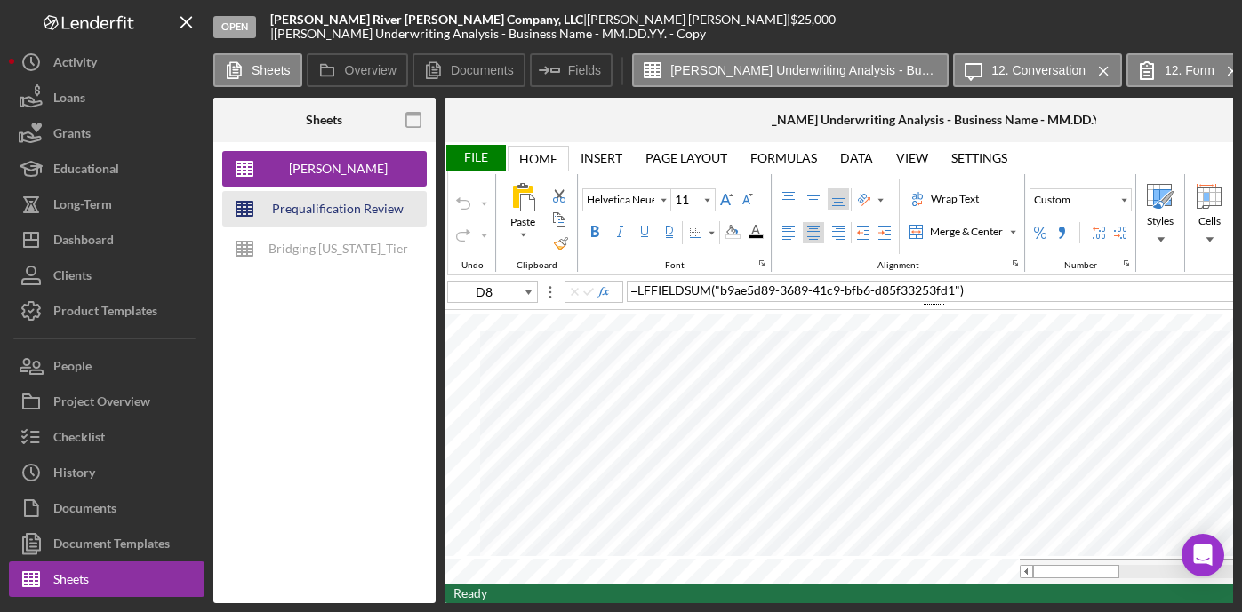
click at [325, 207] on div "Prequalification Review (TEMPLATE) – Entity Name – Date Completed (1)" at bounding box center [338, 209] width 142 height 36
type input "Proxima Nova"
type input "B5"
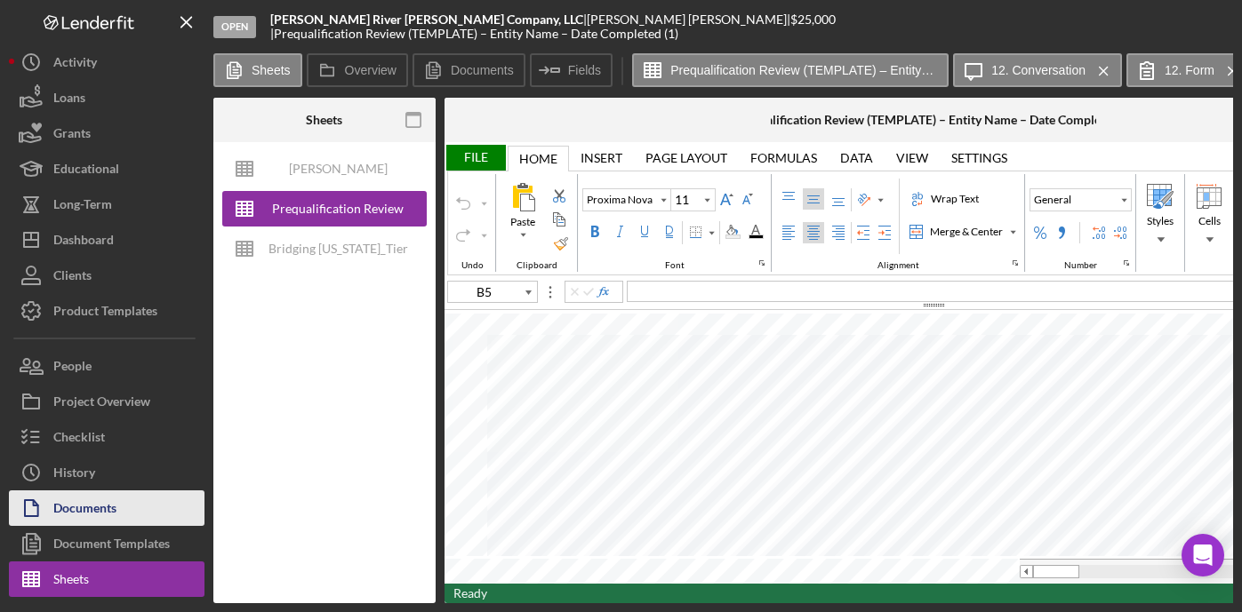
click at [68, 500] on div "Documents" at bounding box center [84, 511] width 63 height 40
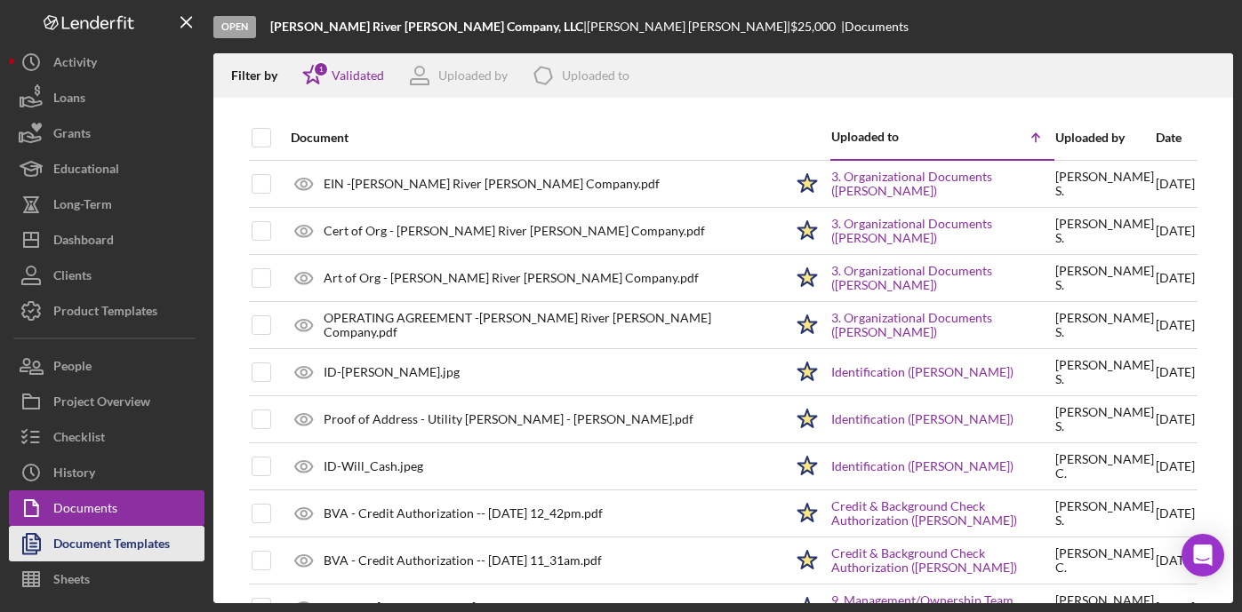
click at [94, 553] on div "Document Templates" at bounding box center [111, 546] width 116 height 40
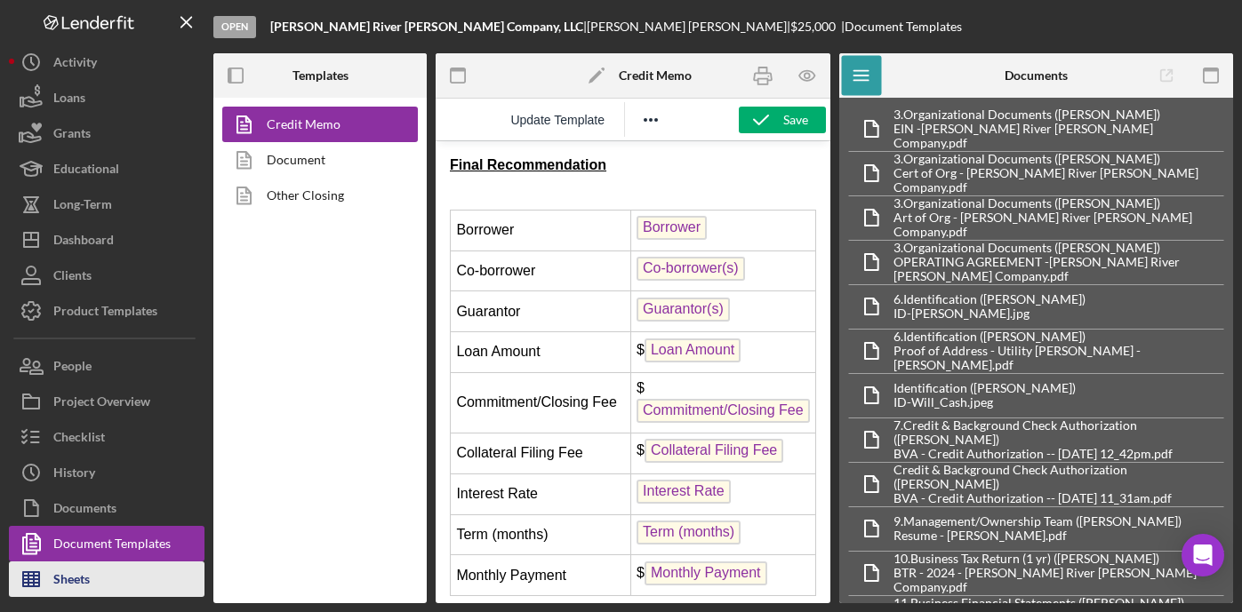
click at [88, 574] on div "Sheets" at bounding box center [71, 582] width 36 height 40
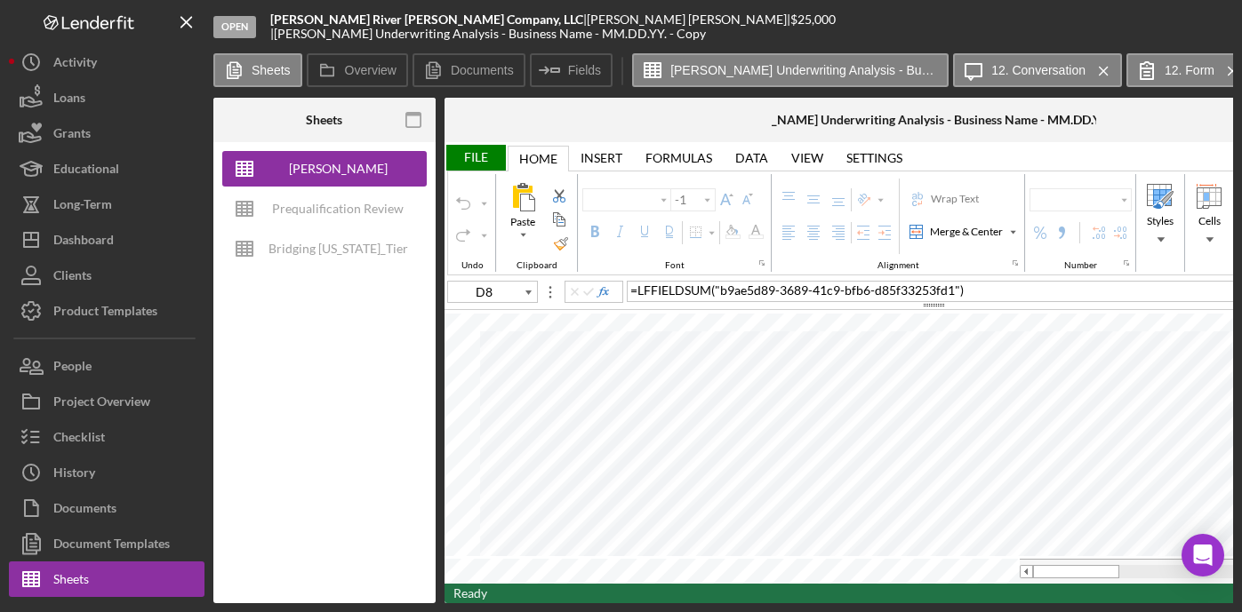
type input "Helvetica Neue"
type input "11"
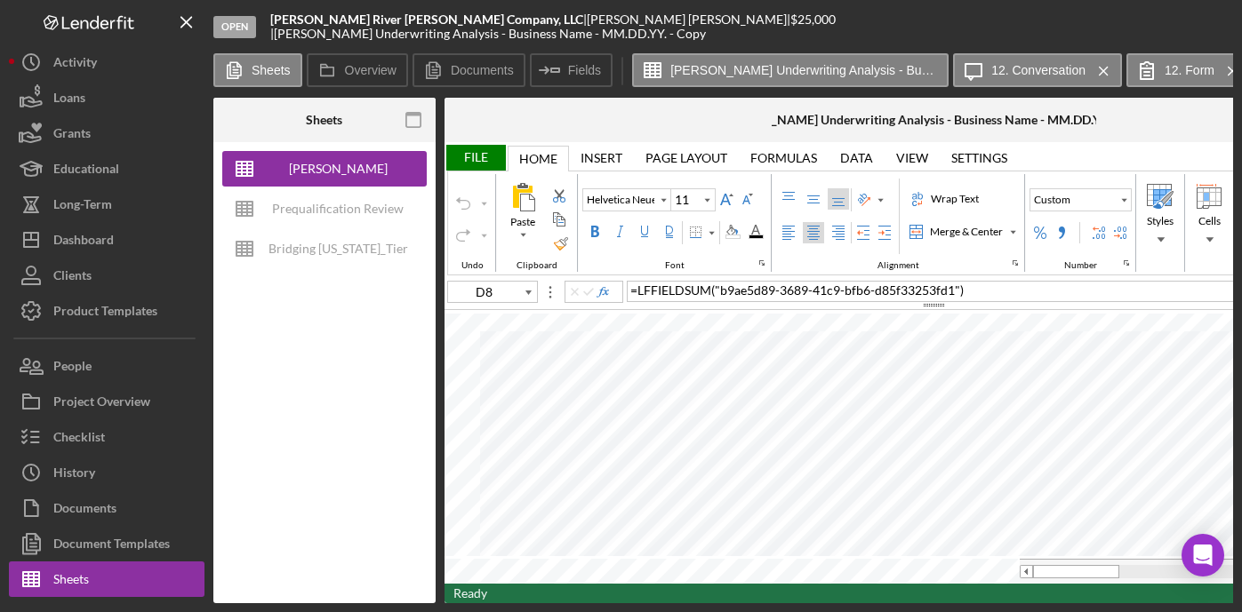
click at [481, 164] on div "File" at bounding box center [474, 158] width 61 height 26
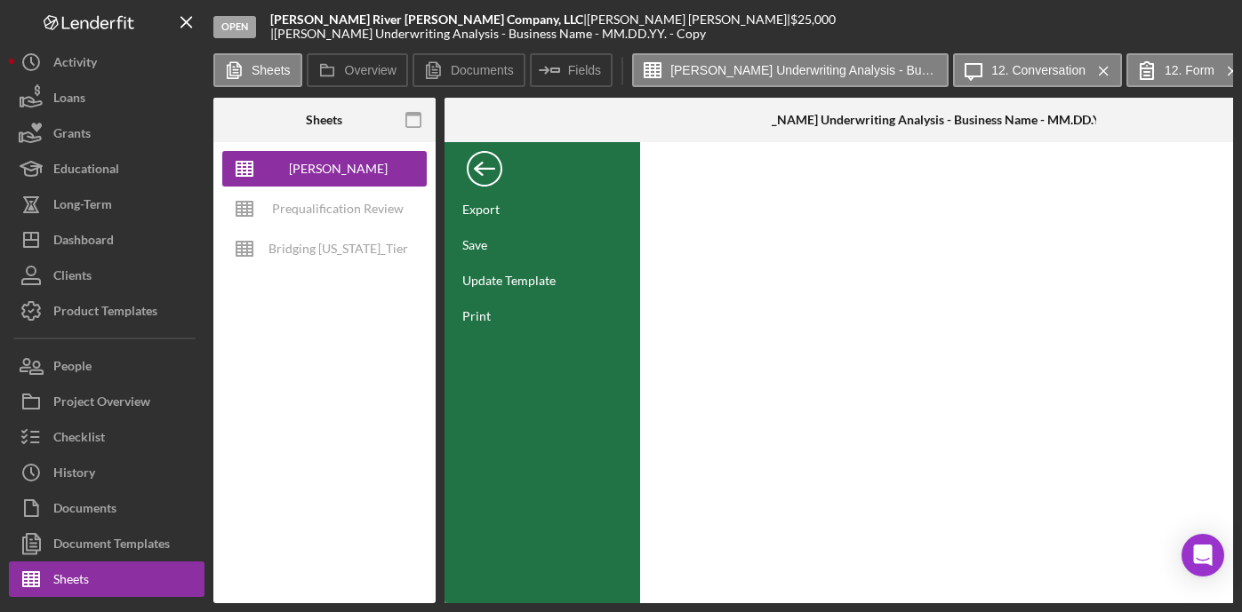
click at [483, 172] on div "Back" at bounding box center [485, 165] width 36 height 36
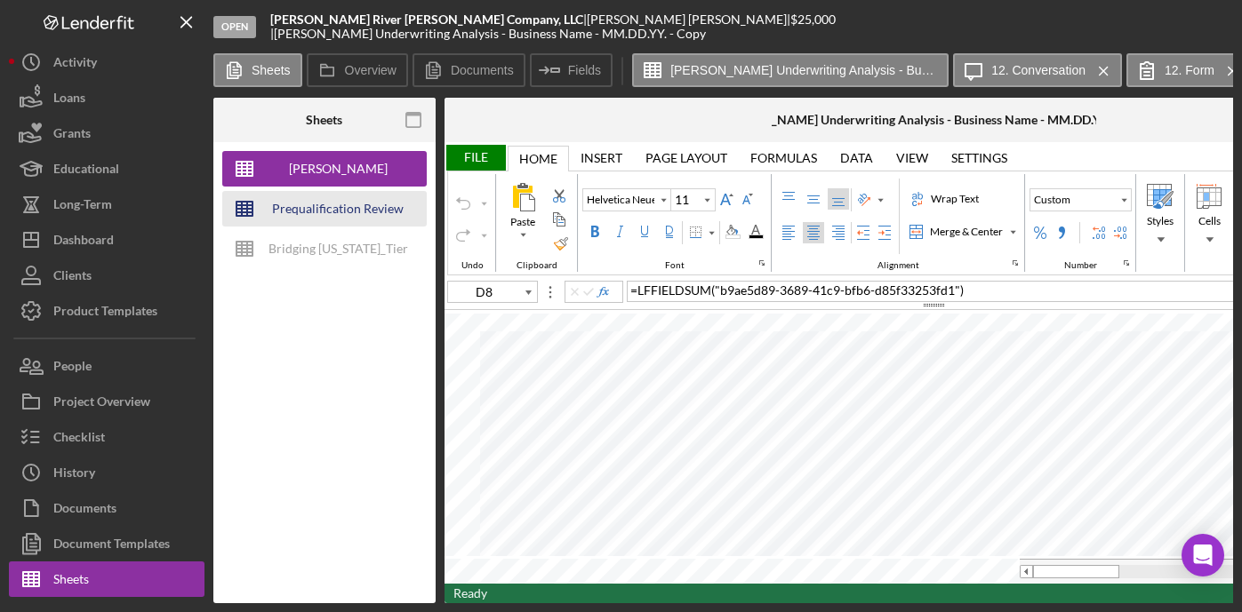
click at [382, 207] on div "Prequalification Review (TEMPLATE) – Entity Name – Date Completed (1)" at bounding box center [338, 209] width 142 height 36
type input "Proxima Nova"
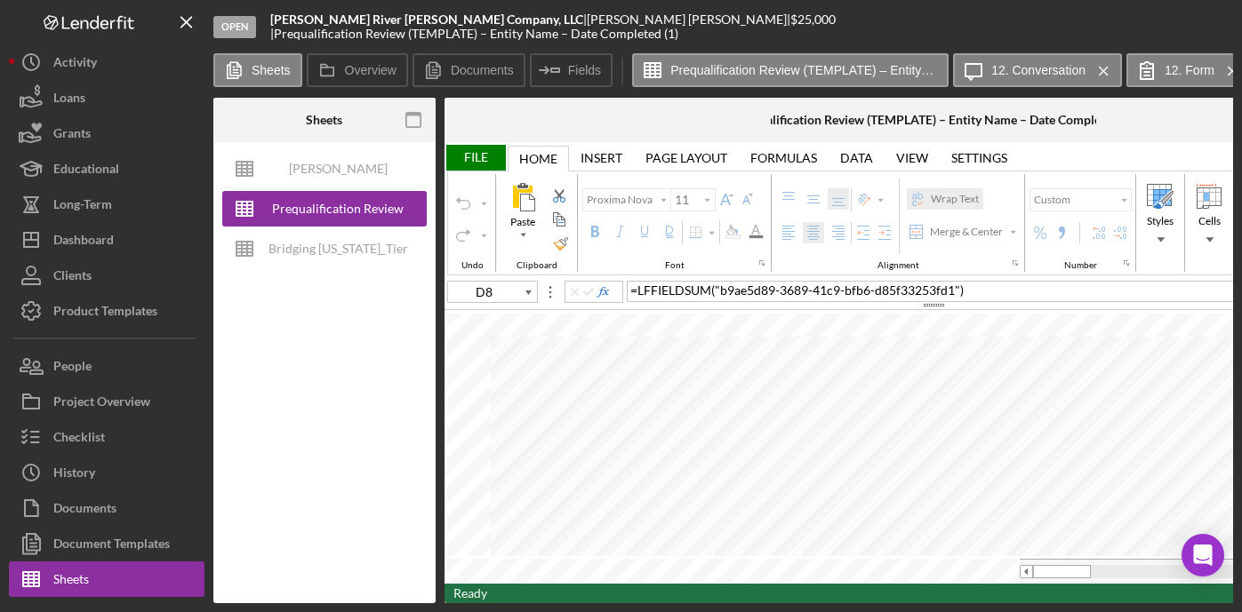
click at [852, 604] on div "Open James River Batteau Company, LLC | William Smith | $25,000 $25,000 | Prequ…" at bounding box center [621, 306] width 1242 height 612
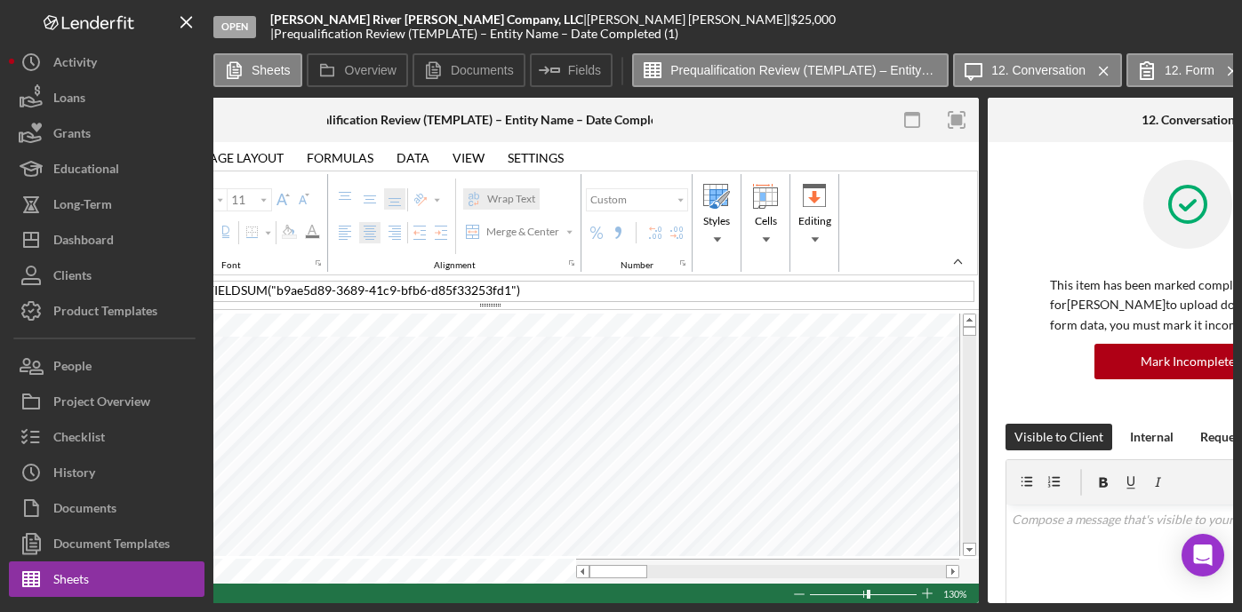
scroll to position [0, 440]
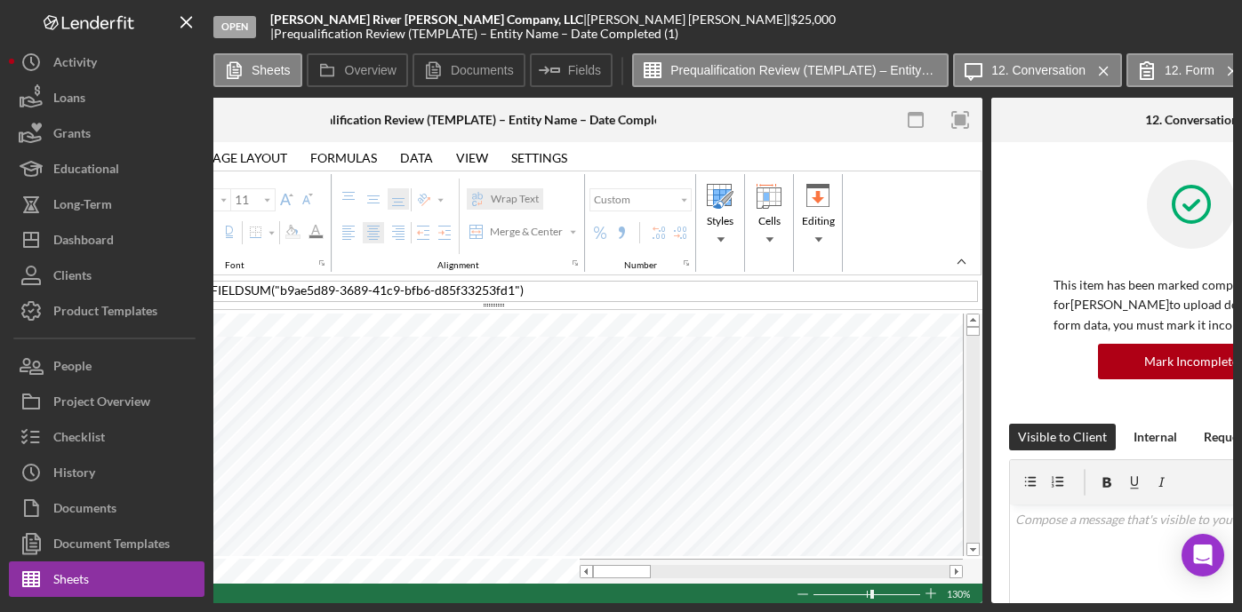
type input "E4"
drag, startPoint x: 536, startPoint y: 604, endPoint x: 353, endPoint y: 596, distance: 183.3
click at [356, 596] on div "Open James River Batteau Company, LLC | William Smith | $25,000 $25,000 | Prequ…" at bounding box center [621, 306] width 1242 height 612
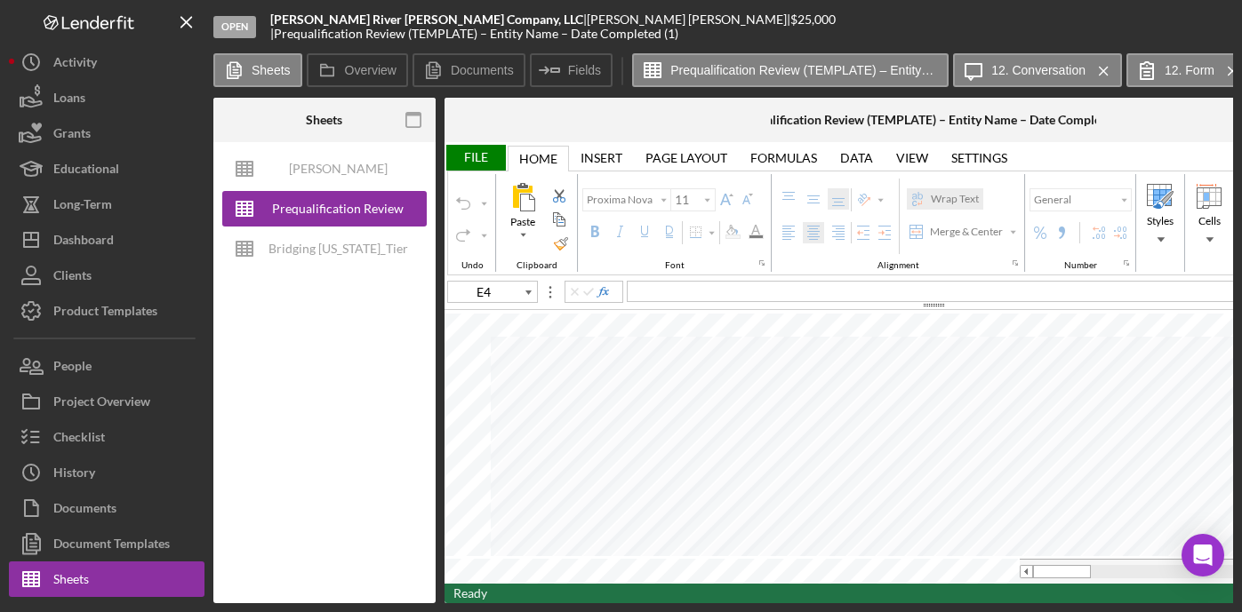
click at [885, 124] on div "Prequalification Review (TEMPLATE) – Entity Name – Date Completed (1)" at bounding box center [933, 120] width 403 height 14
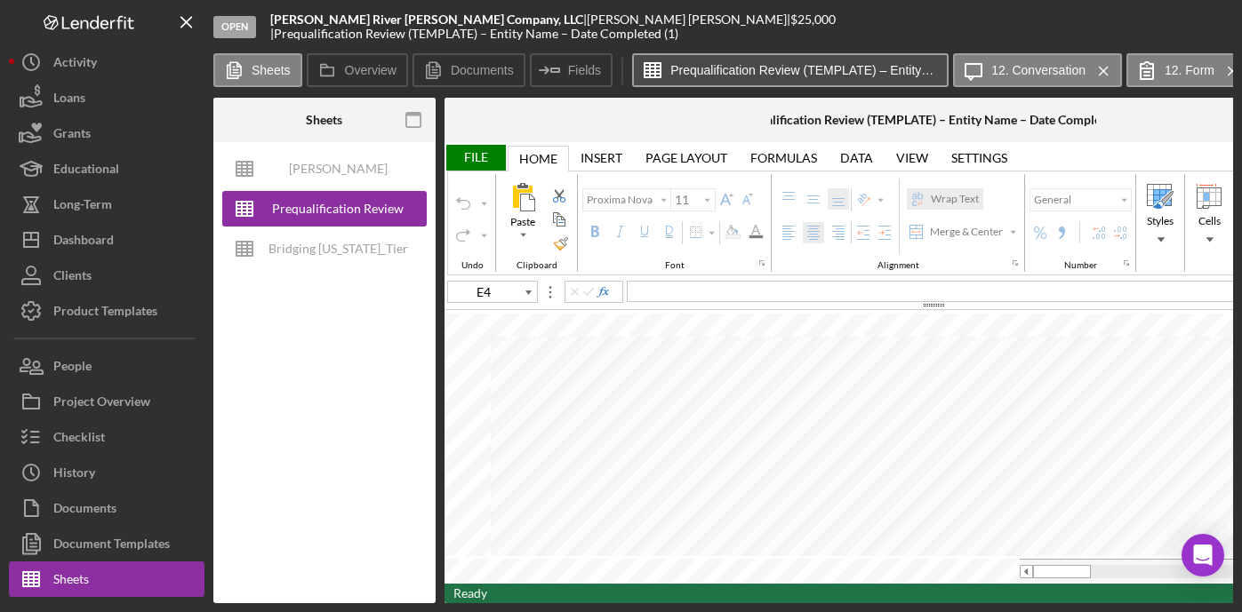
click at [858, 65] on label "Prequalification Review (TEMPLATE) – Entity Name – Date Completed (1)" at bounding box center [803, 70] width 267 height 14
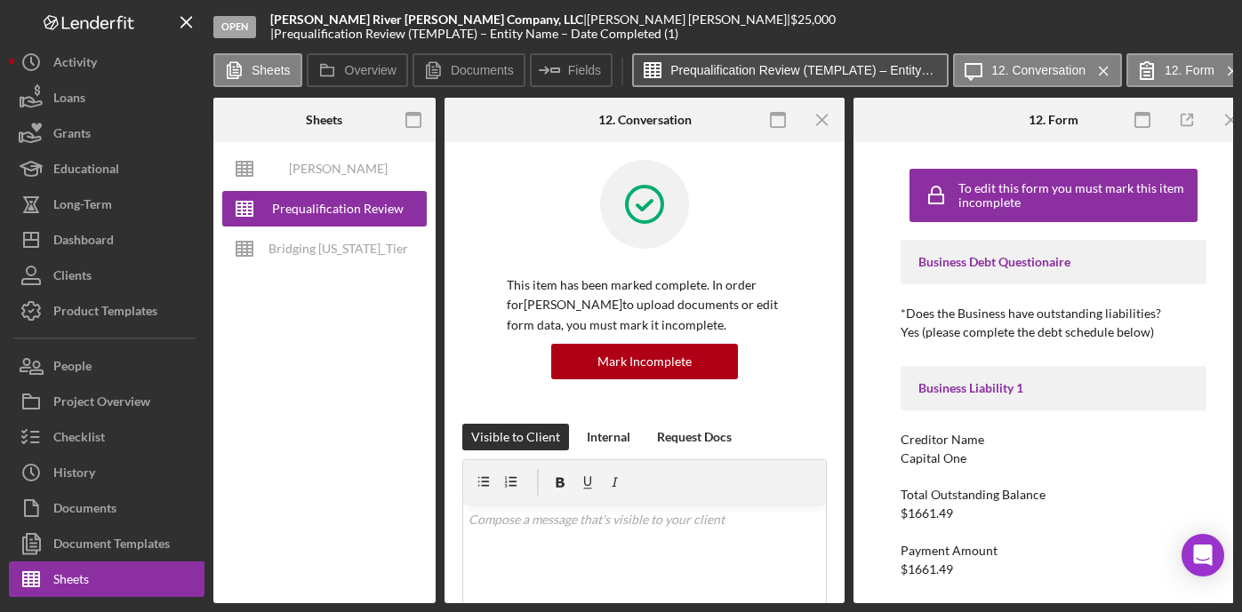
click at [833, 68] on label "Prequalification Review (TEMPLATE) – Entity Name – Date Completed (1)" at bounding box center [803, 70] width 267 height 14
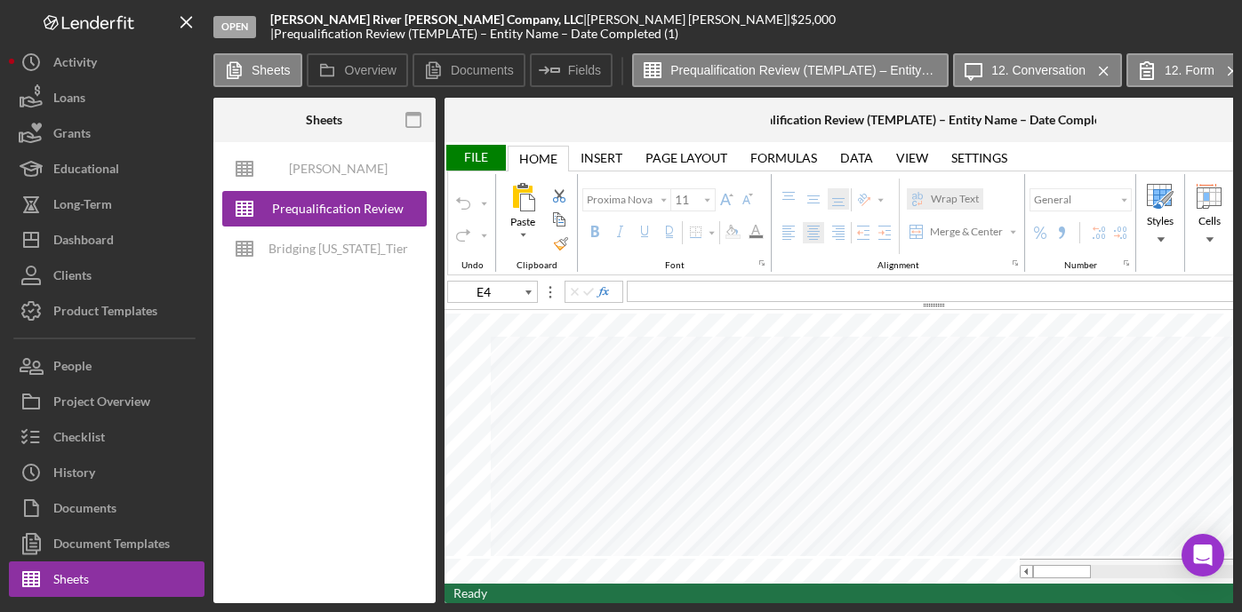
click at [849, 124] on div "Prequalification Review (TEMPLATE) – Entity Name – Date Completed (1)" at bounding box center [933, 120] width 403 height 14
click at [897, 119] on div "Prequalification Review (TEMPLATE) – Entity Name – Date Completed (1)" at bounding box center [933, 120] width 403 height 14
click at [491, 162] on div "File" at bounding box center [474, 158] width 61 height 26
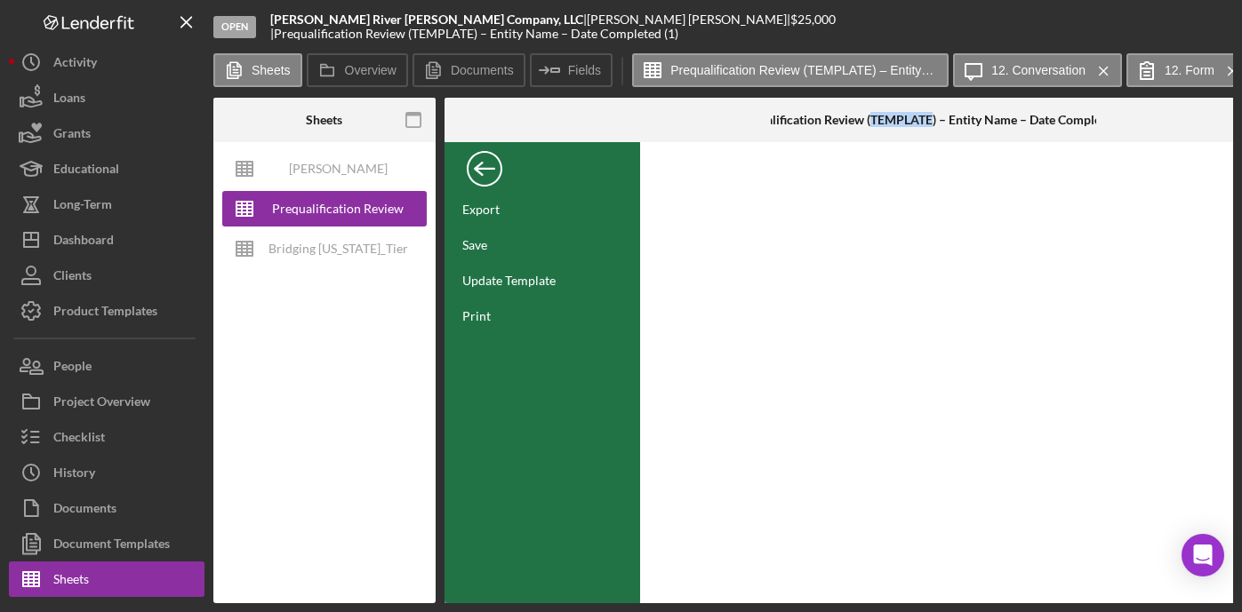
click at [812, 215] on div at bounding box center [1031, 372] width 782 height 461
click at [678, 27] on div "| Prequalification Review (TEMPLATE) – Entity Name – Date Completed (1)" at bounding box center [474, 34] width 408 height 14
drag, startPoint x: 764, startPoint y: 27, endPoint x: 854, endPoint y: 28, distance: 90.7
click at [678, 28] on div "| Prequalification Review (TEMPLATE) – Entity Name – Date Completed (1)" at bounding box center [474, 34] width 408 height 14
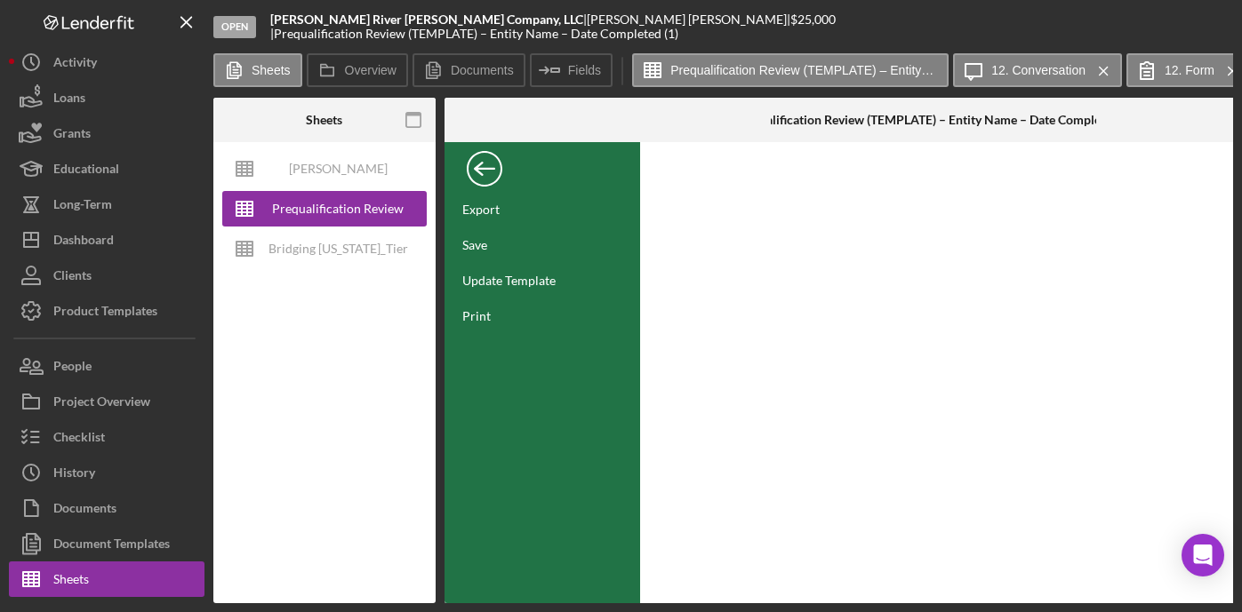
click at [760, 281] on div at bounding box center [1031, 372] width 782 height 461
click at [96, 47] on div "Activity" at bounding box center [75, 64] width 44 height 40
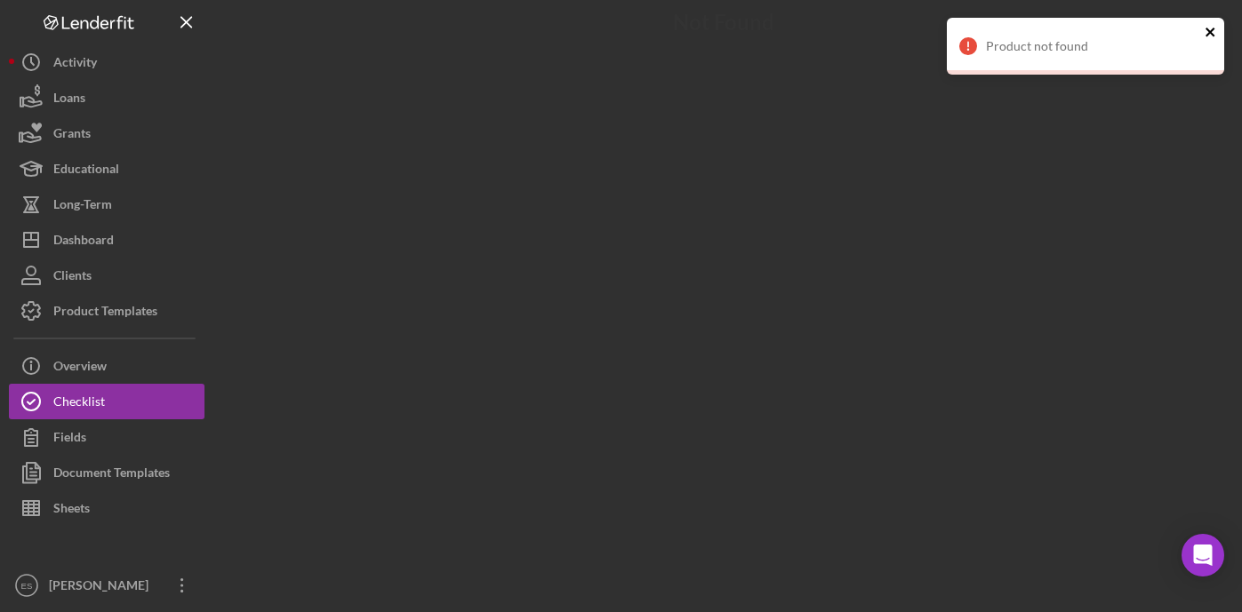
click at [1212, 32] on icon "close" at bounding box center [1211, 32] width 12 height 14
